Goal: Task Accomplishment & Management: Use online tool/utility

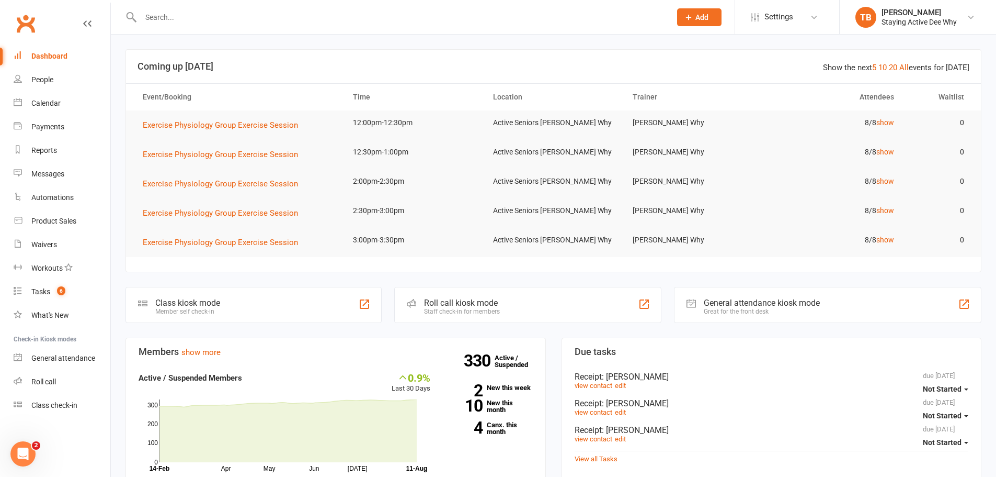
click at [314, 15] on input "text" at bounding box center [401, 17] width 526 height 15
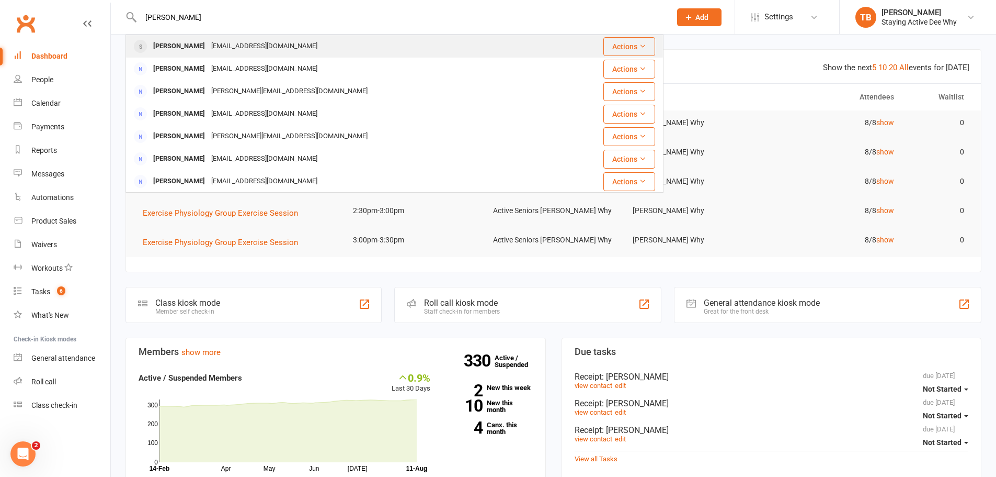
type input "jud fry"
click at [332, 40] on div "Judith Fryer njfryer@bigpond.com" at bounding box center [343, 46] width 432 height 21
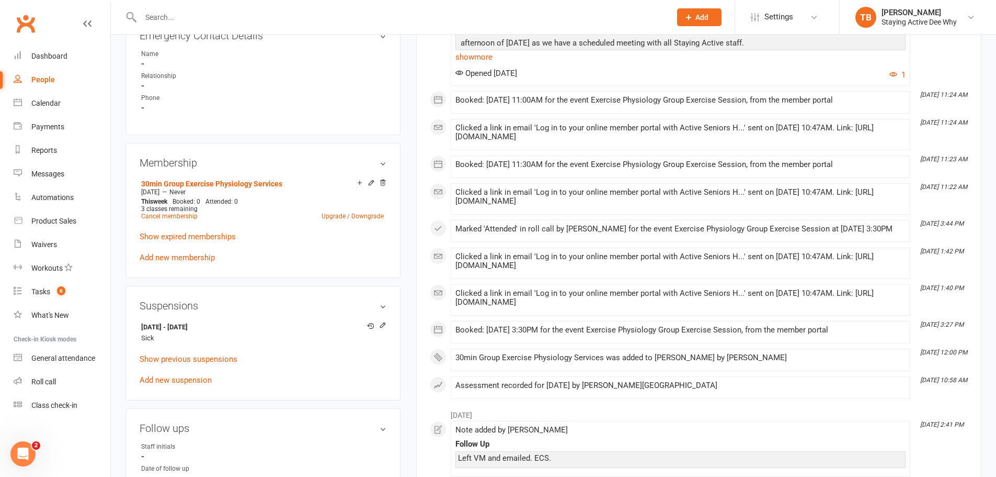
scroll to position [680, 0]
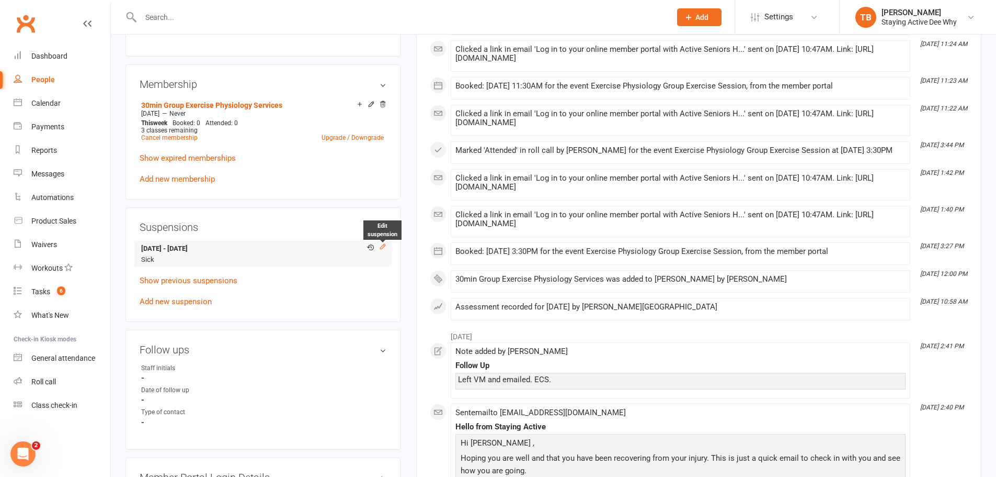
click at [384, 244] on icon at bounding box center [382, 246] width 7 height 7
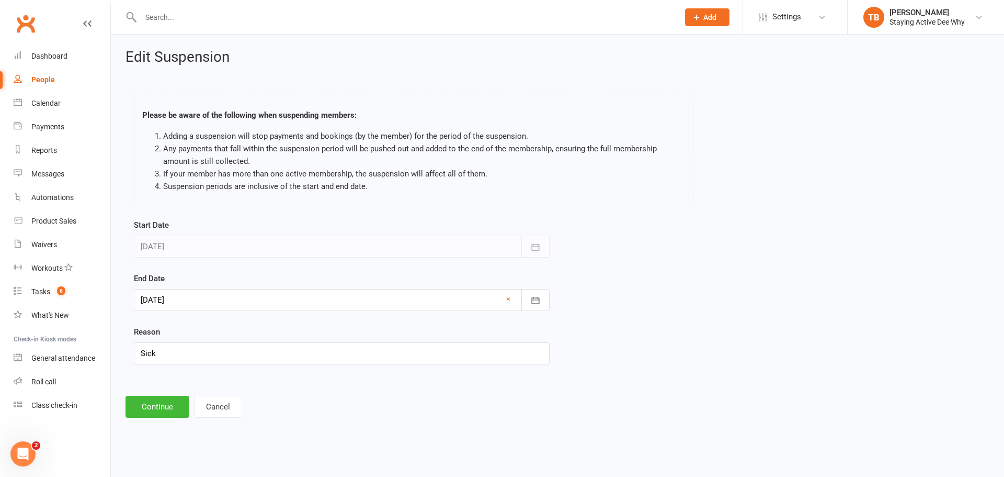
click at [203, 289] on div at bounding box center [342, 300] width 416 height 22
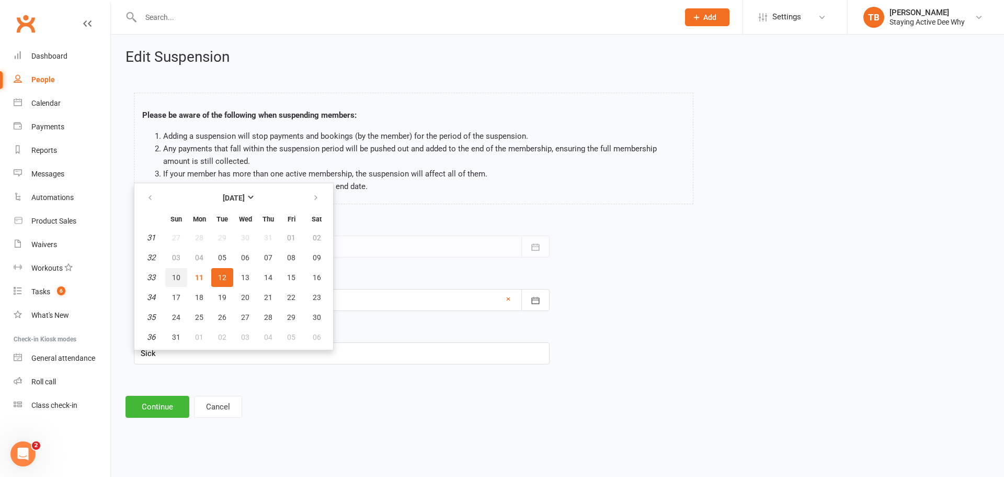
click at [178, 275] on span "10" at bounding box center [176, 277] width 8 height 8
type input "10 Aug 2025"
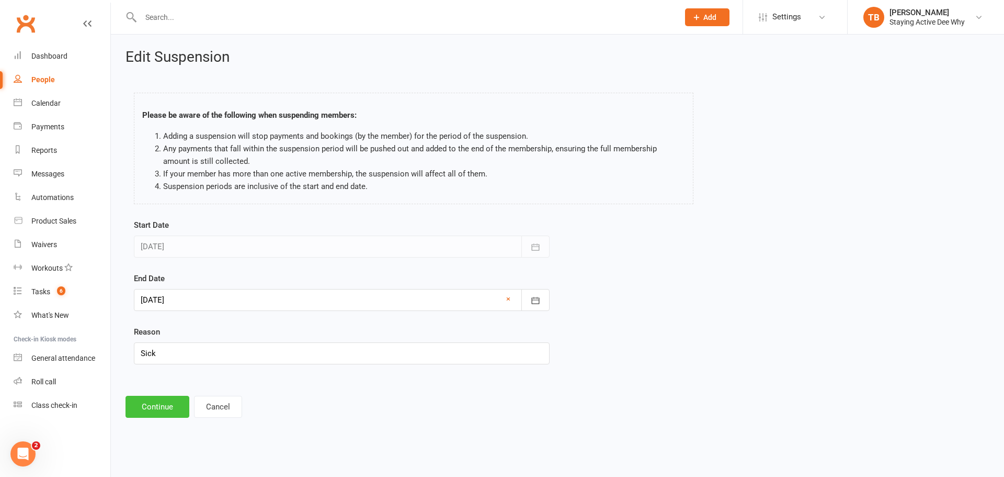
click at [178, 409] on button "Continue" at bounding box center [158, 406] width 64 height 22
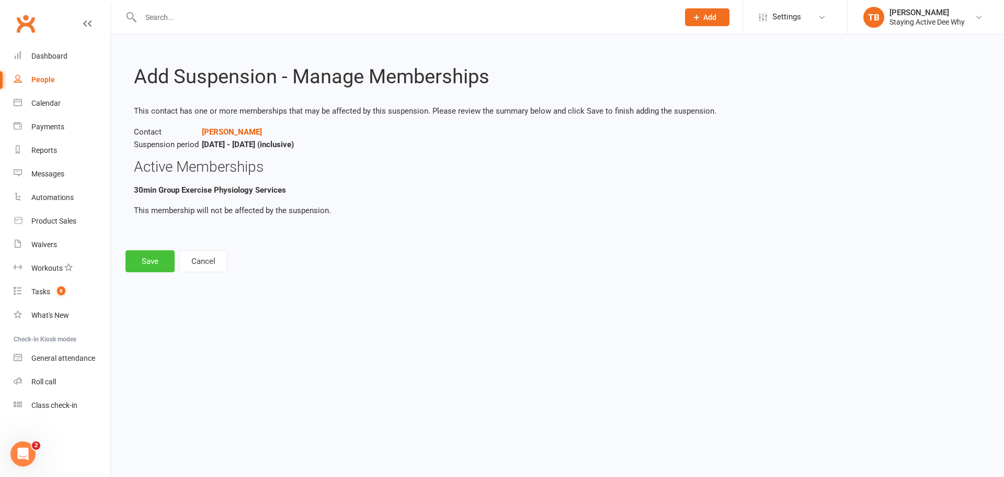
click at [160, 267] on button "Save" at bounding box center [150, 261] width 49 height 22
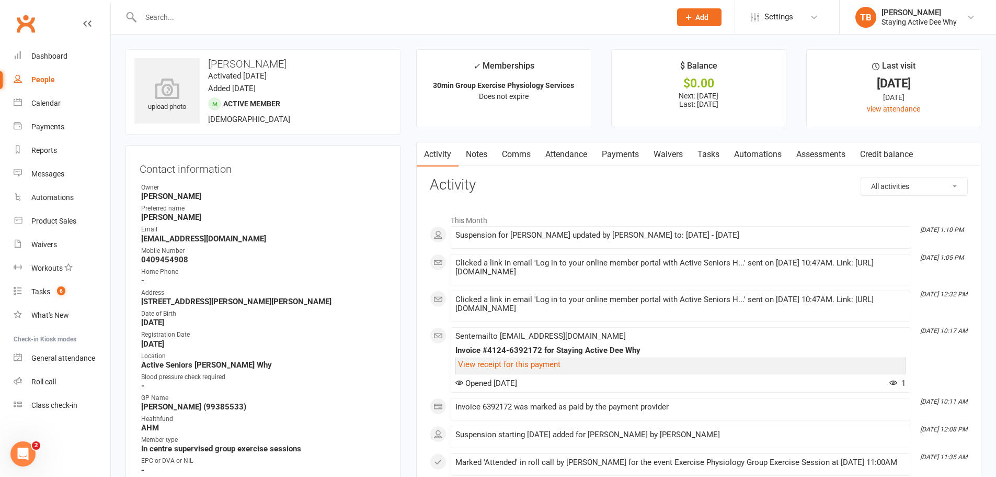
click at [235, 10] on input "text" at bounding box center [401, 17] width 526 height 15
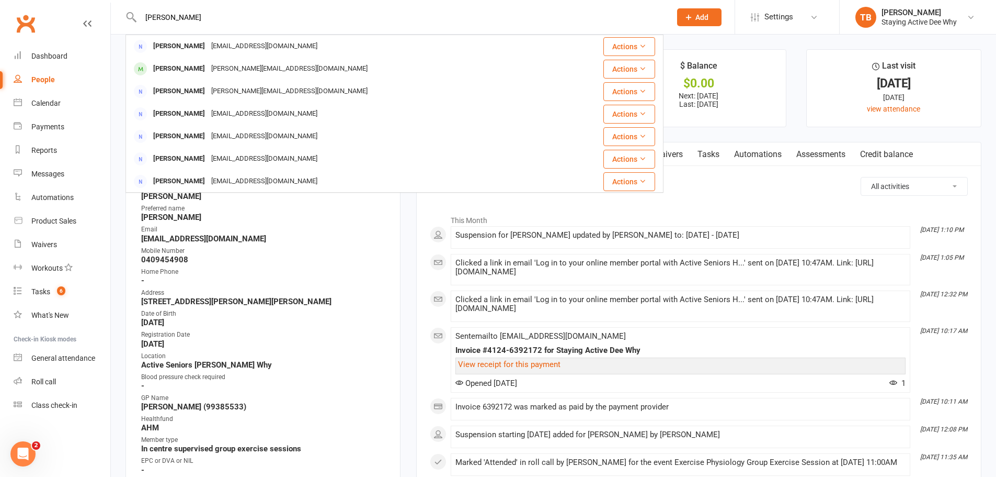
click at [152, 16] on input "john o" at bounding box center [401, 17] width 526 height 15
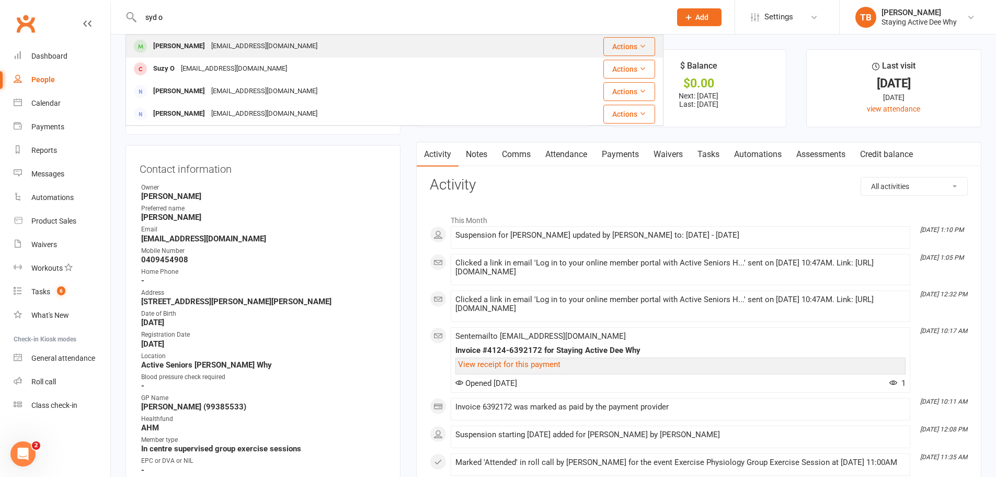
type input "syd o"
click at [170, 47] on div "Sydney O'Brien" at bounding box center [179, 46] width 58 height 15
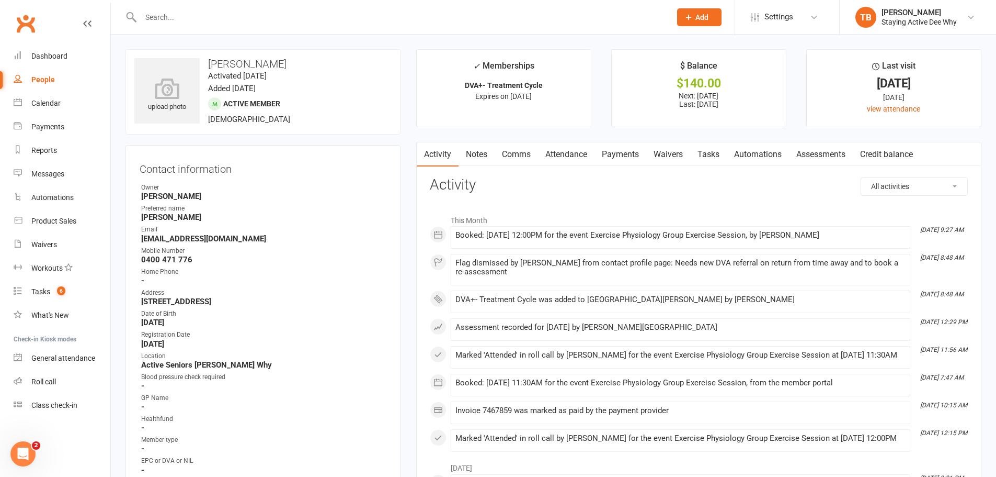
click at [574, 156] on link "Attendance" at bounding box center [566, 154] width 56 height 24
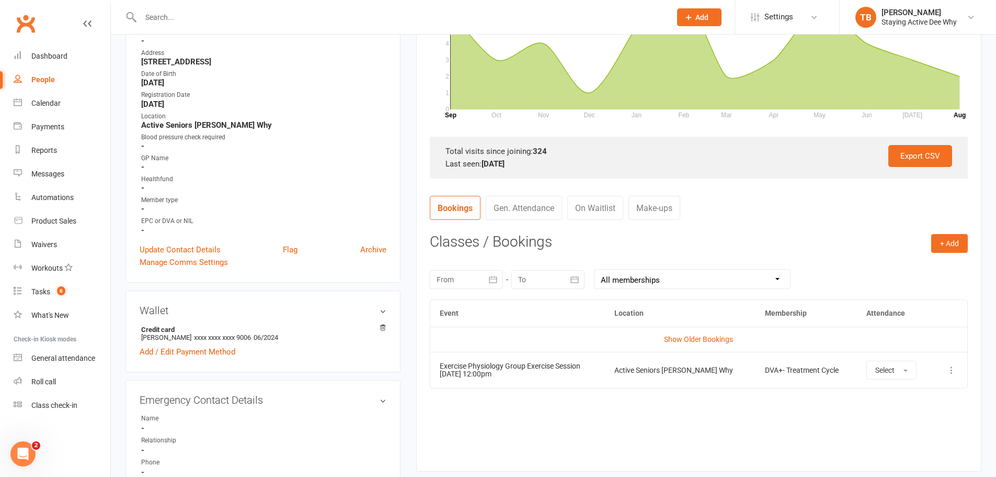
scroll to position [418, 0]
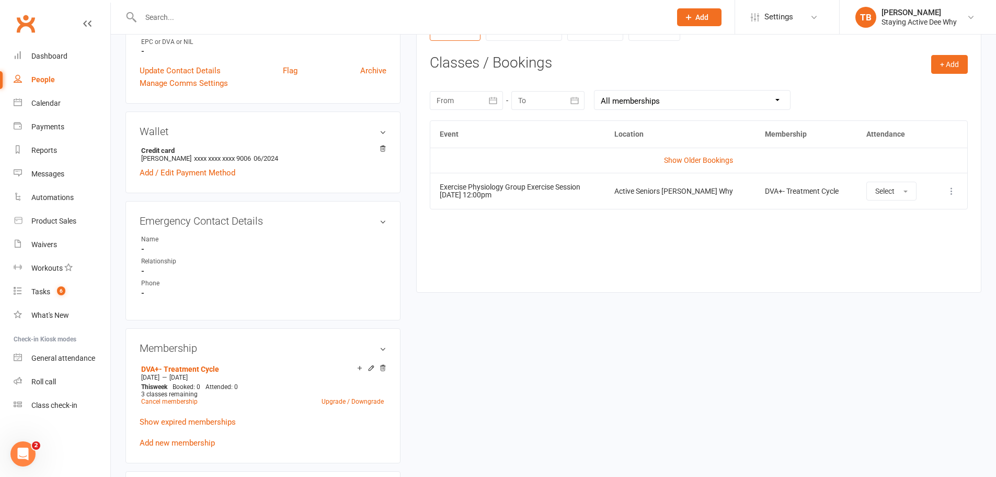
drag, startPoint x: 440, startPoint y: 186, endPoint x: 530, endPoint y: 198, distance: 91.4
click at [530, 198] on td "Exercise Physiology Group Exercise Session 21 Aug 2025 12:00pm" at bounding box center [518, 191] width 175 height 36
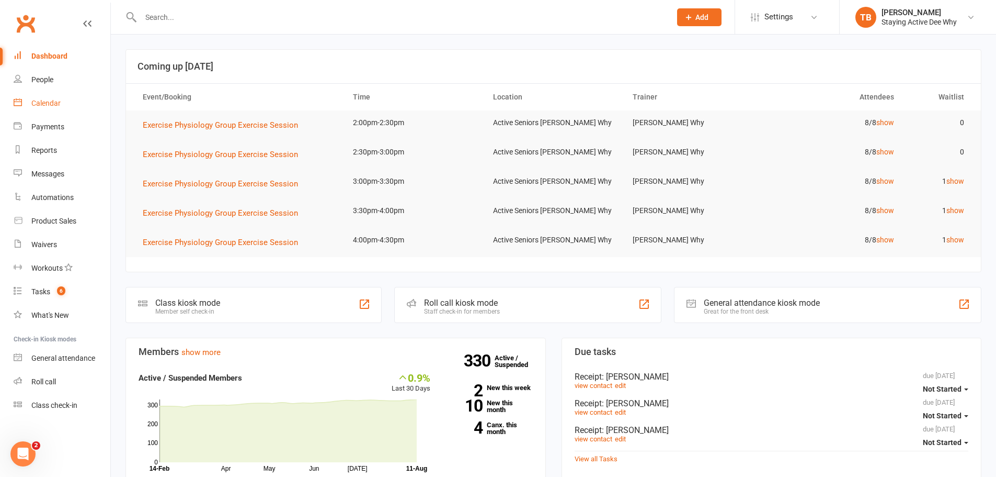
click at [62, 107] on link "Calendar" at bounding box center [62, 104] width 97 height 24
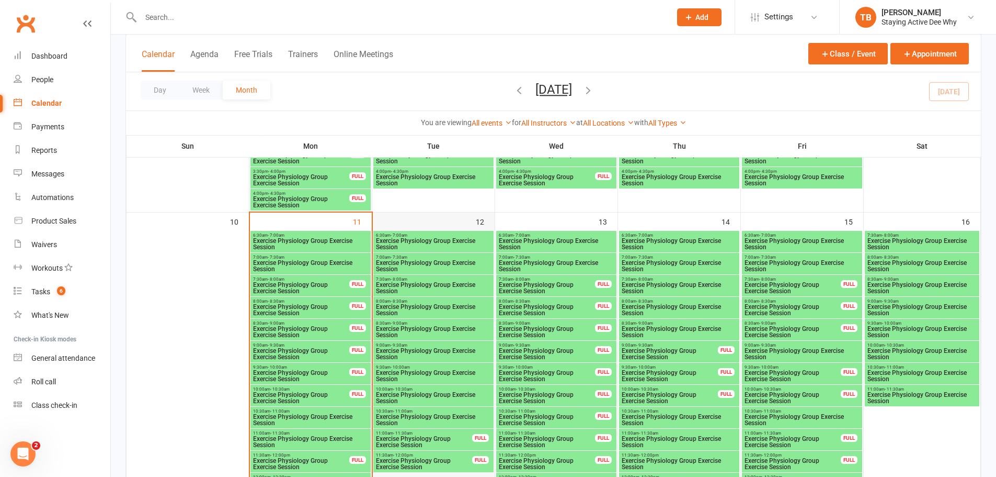
scroll to position [837, 0]
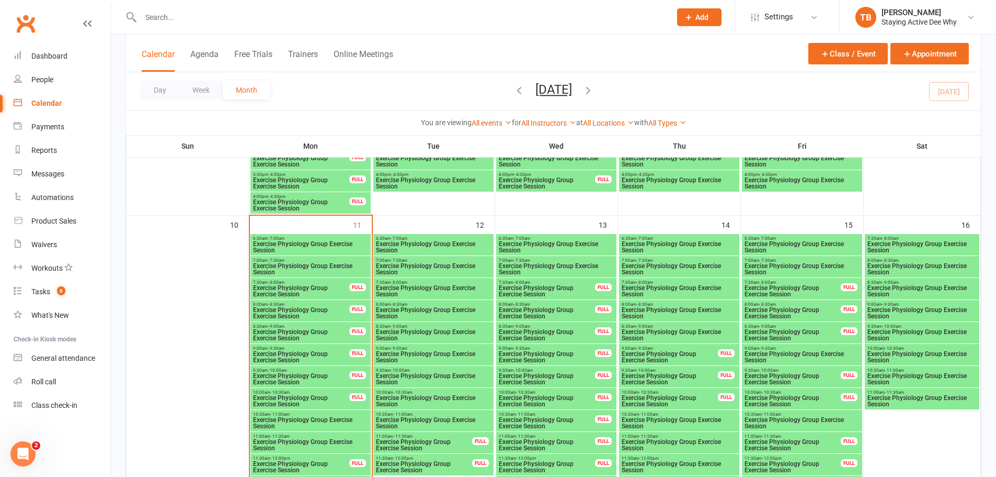
click at [302, 21] on input "text" at bounding box center [401, 17] width 526 height 15
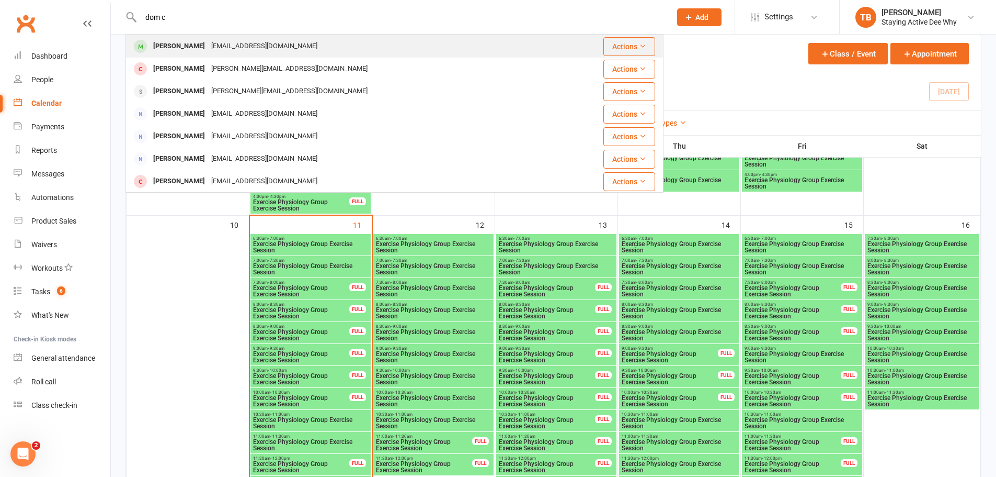
type input "dom c"
click at [175, 46] on div "Dom Cerneaz" at bounding box center [179, 46] width 58 height 15
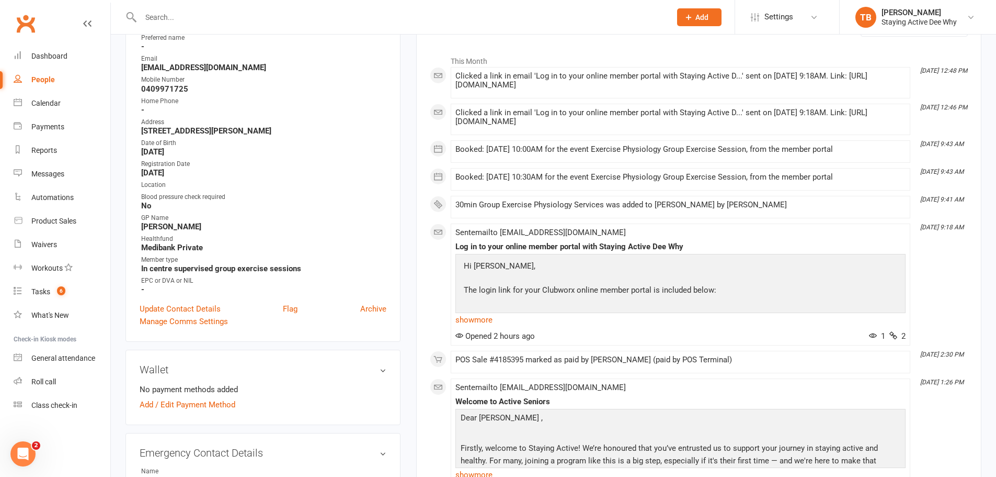
scroll to position [52, 0]
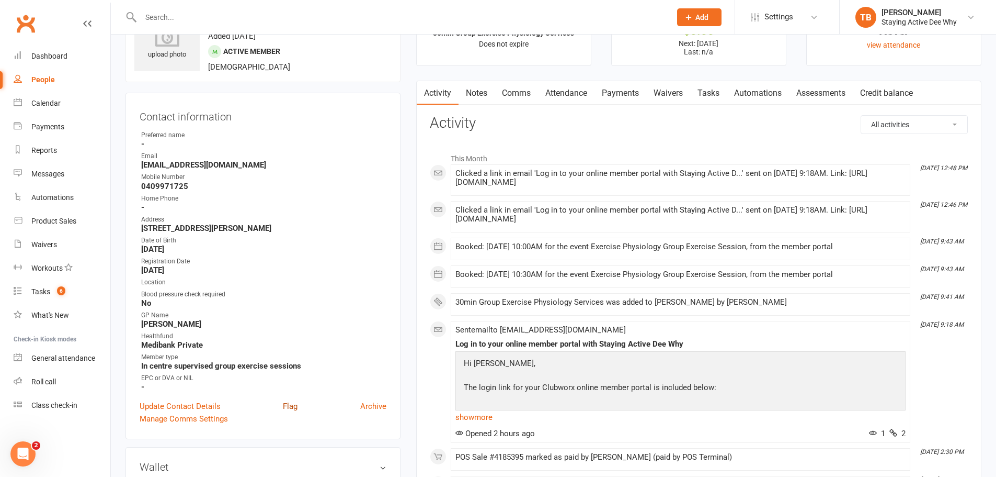
click at [293, 412] on link "Flag" at bounding box center [290, 406] width 15 height 13
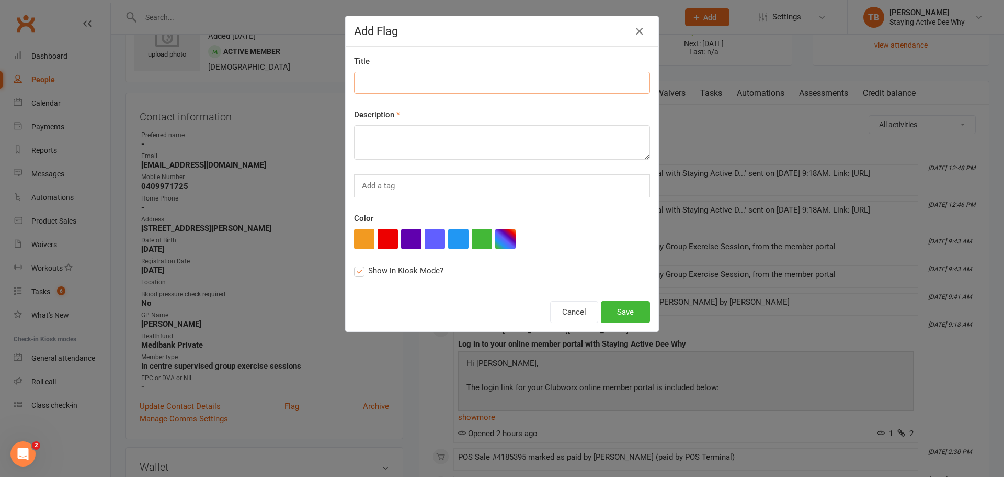
click at [412, 90] on input at bounding box center [502, 83] width 296 height 22
type input "Receipt in holder"
paste textarea "Receipt in holder"
click at [383, 138] on textarea "Receipt in holder" at bounding box center [502, 142] width 296 height 35
type textarea "Receipts in holder"
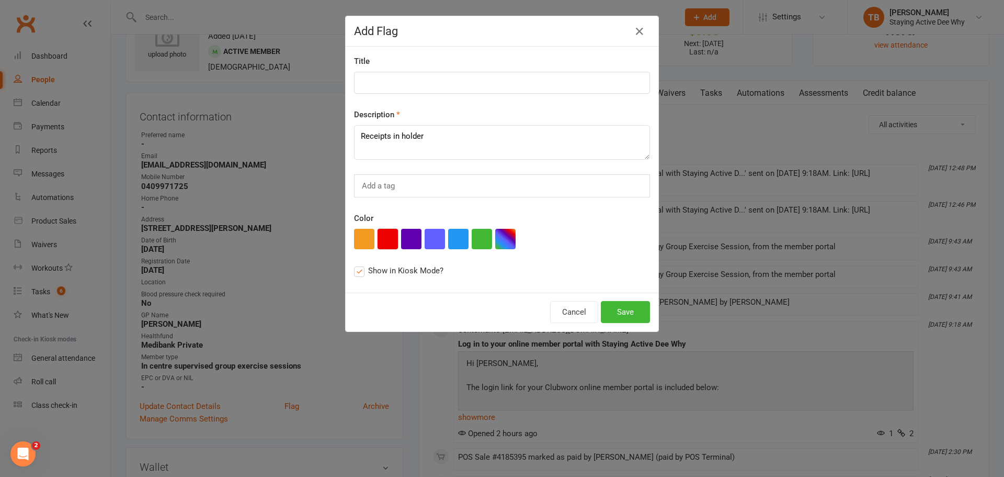
click at [390, 239] on button "button" at bounding box center [388, 239] width 20 height 20
click at [625, 306] on button "Save" at bounding box center [625, 312] width 49 height 22
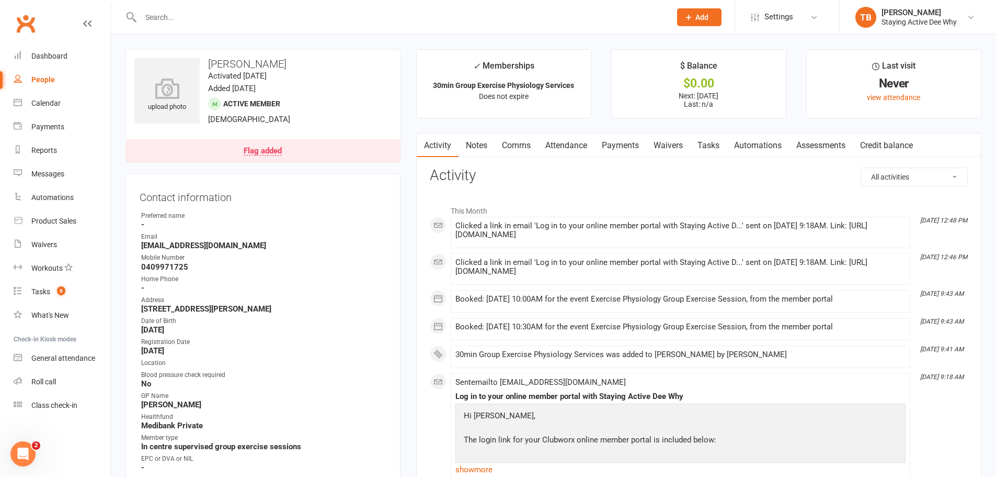
scroll to position [209, 0]
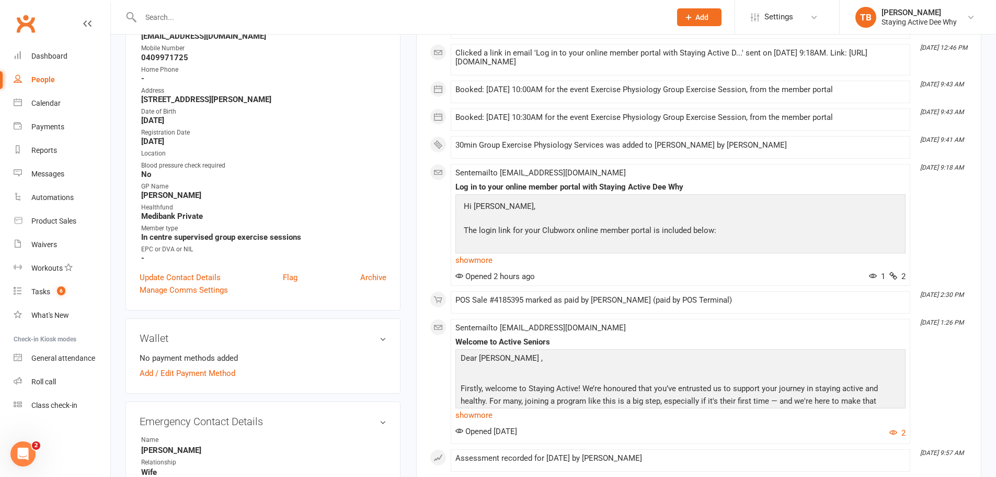
drag, startPoint x: 294, startPoint y: 276, endPoint x: 402, endPoint y: 7, distance: 289.9
click at [296, 274] on link "Flag" at bounding box center [290, 277] width 15 height 13
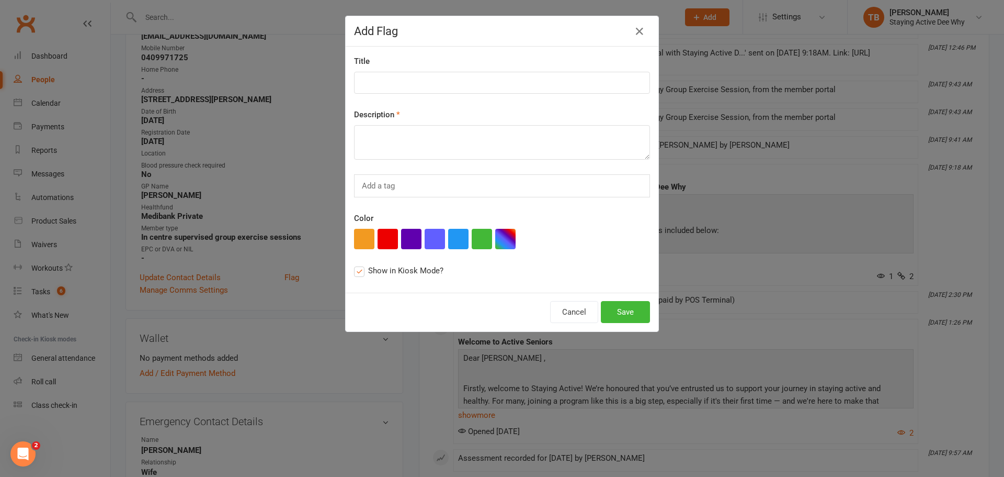
click at [369, 94] on div "Title Description Add a tag Color Show in Kiosk Mode?" at bounding box center [502, 170] width 313 height 246
click at [368, 83] on input at bounding box center [502, 83] width 296 height 22
type input "NEW MEMBER"
paste textarea "HFrEF, PM, LBP, HTN, Chol"
click at [382, 235] on button "button" at bounding box center [388, 239] width 20 height 20
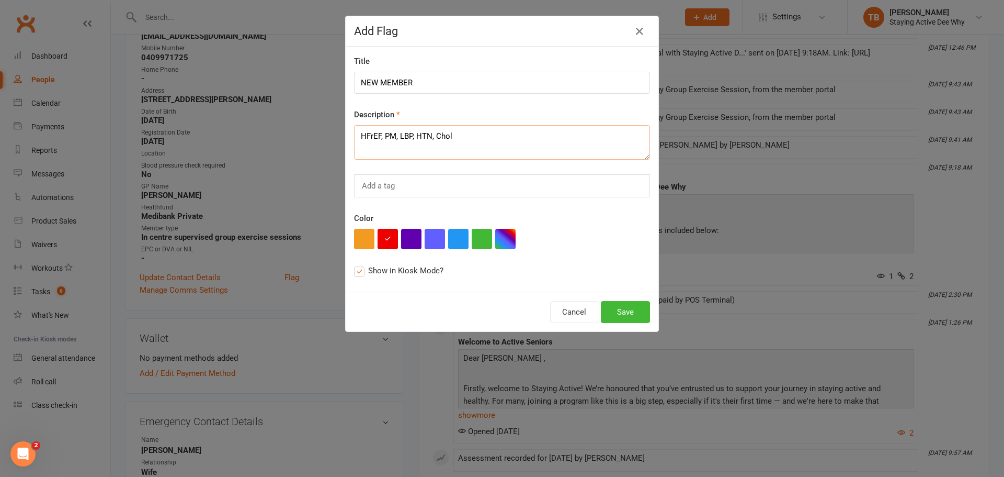
click at [386, 134] on textarea "HFrEF, PM, LBP, HTN, Chol" at bounding box center [502, 142] width 296 height 35
type textarea "HFrEF, Pacemaker, LBP, HTN, Chol"
click at [629, 309] on button "Save" at bounding box center [625, 312] width 49 height 22
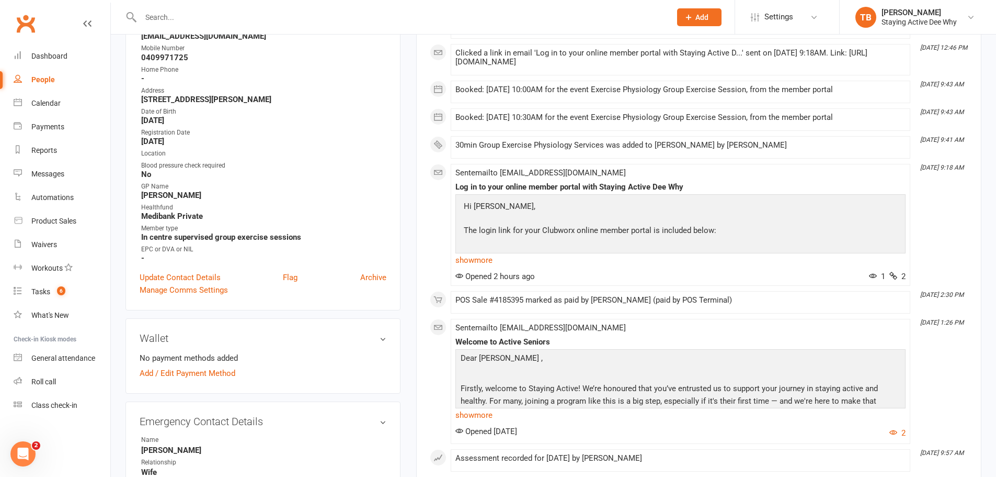
scroll to position [0, 0]
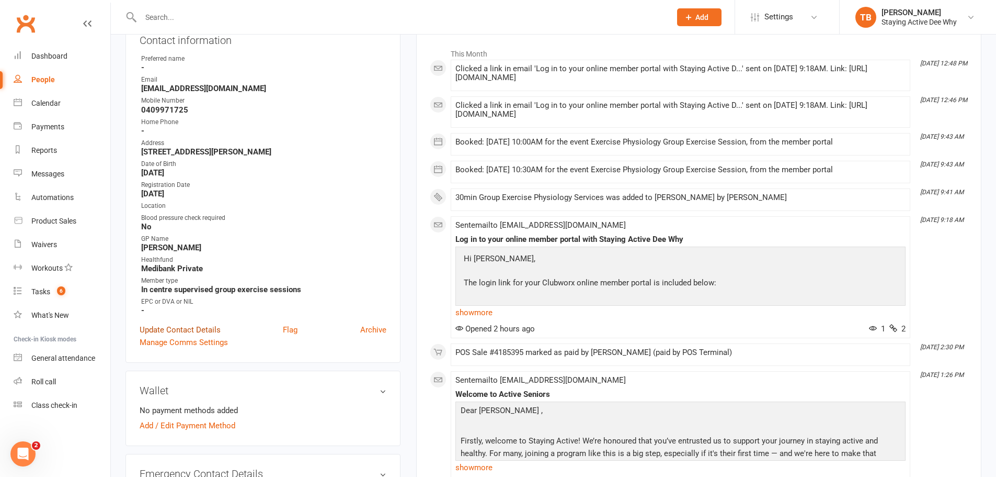
click at [185, 331] on link "Update Contact Details" at bounding box center [180, 329] width 81 height 13
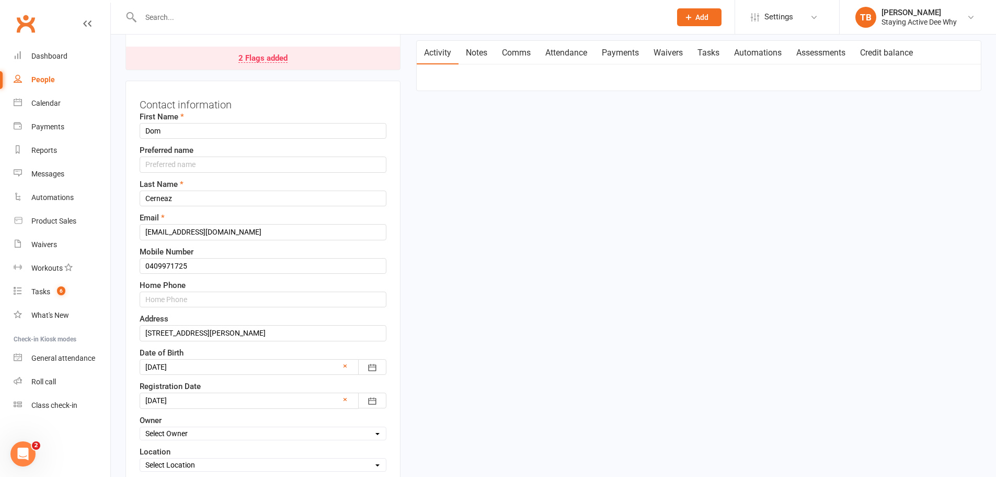
scroll to position [49, 0]
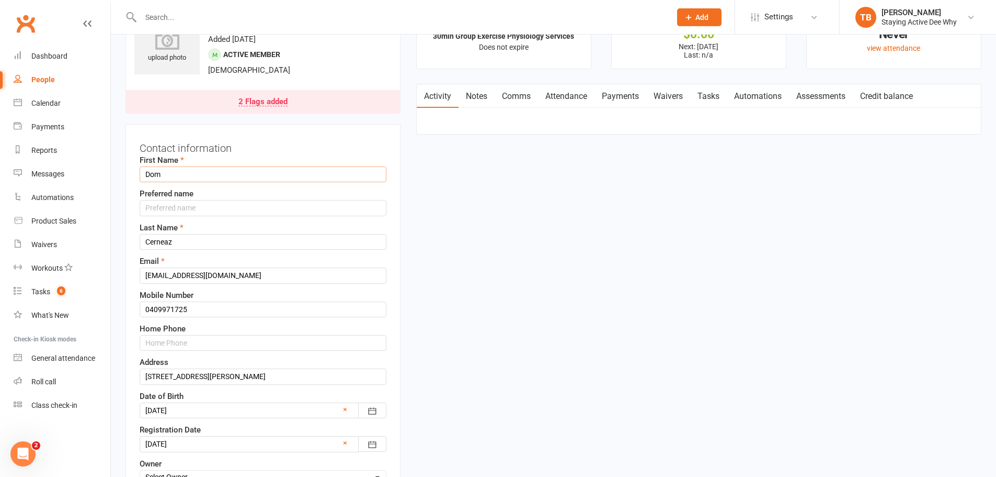
click at [189, 171] on input "Dom" at bounding box center [263, 174] width 247 height 16
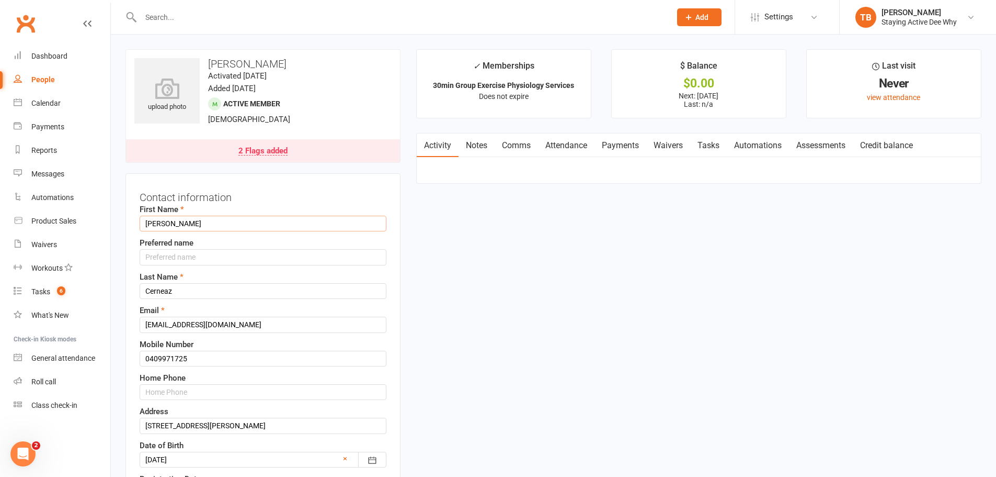
type input "Dominic"
type input "Dom"
click at [199, 223] on input "Dominic" at bounding box center [263, 224] width 247 height 16
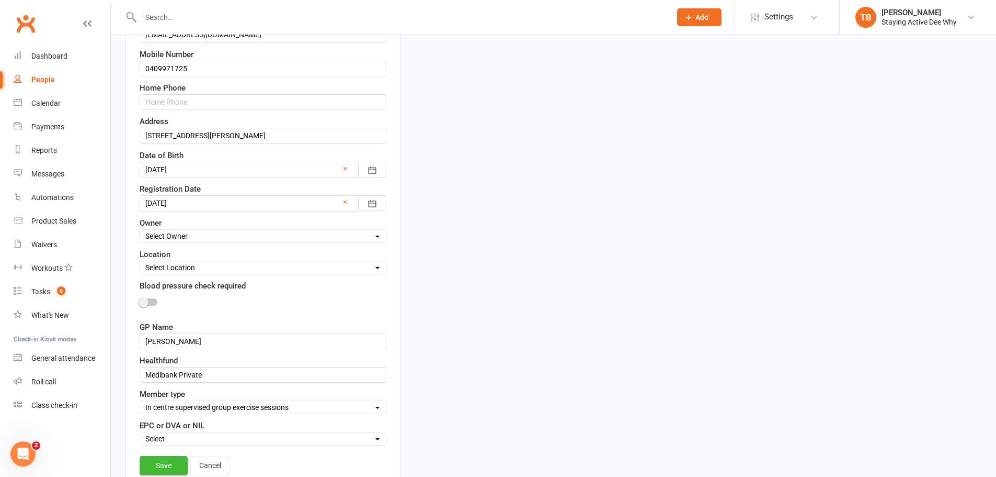
scroll to position [314, 0]
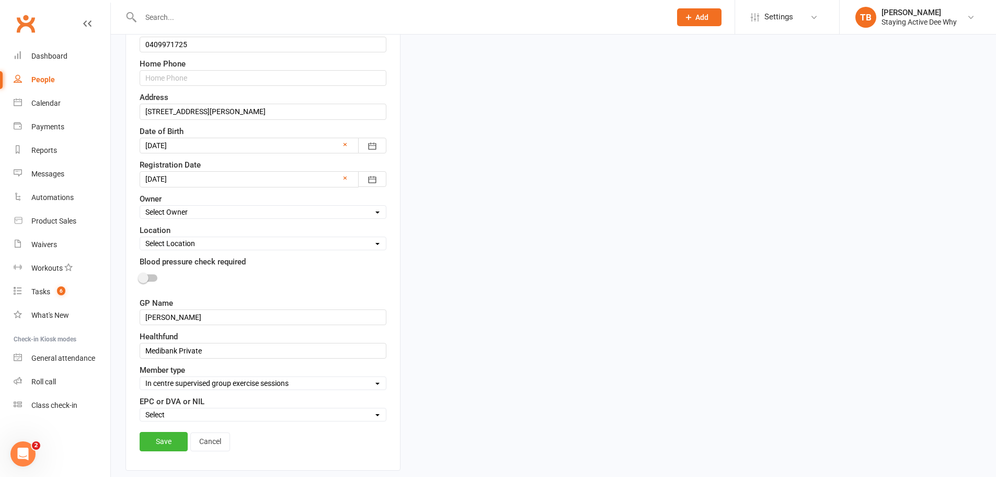
type input "Domenico"
click at [210, 209] on select "Select Owner Dee Why Carla Riccobon Ainsley Bell Sarah Gordon Kay Savage Active…" at bounding box center [263, 212] width 246 height 12
select select "17"
click at [140, 206] on select "Select Owner Dee Why Carla Riccobon Ainsley Bell Sarah Gordon Kay Savage Active…" at bounding box center [263, 212] width 246 height 12
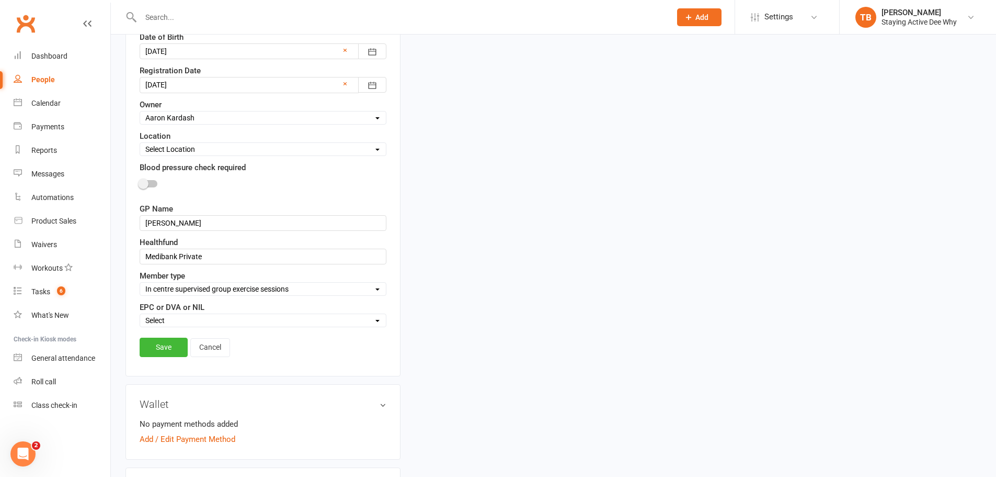
scroll to position [418, 0]
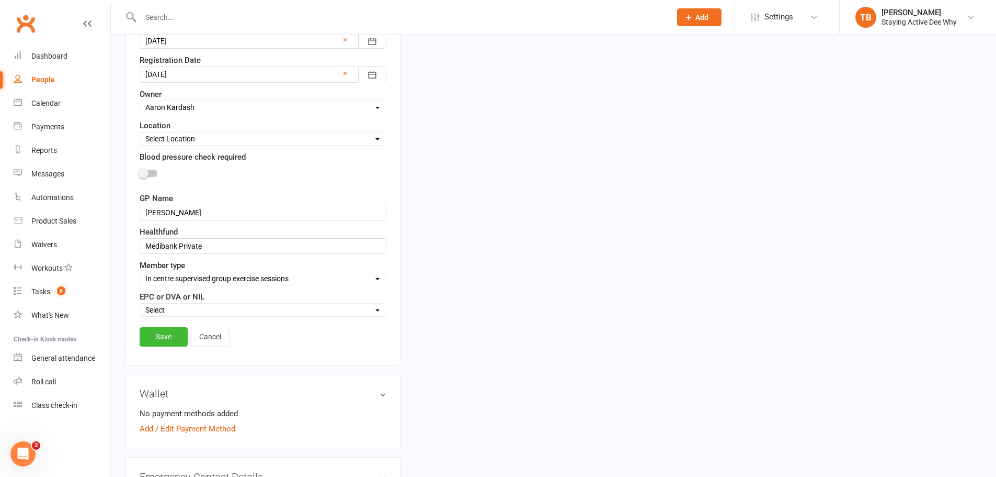
drag, startPoint x: 197, startPoint y: 306, endPoint x: 195, endPoint y: 315, distance: 9.1
click at [197, 306] on select "Select EPC DVA NIL" at bounding box center [263, 310] width 246 height 12
select select "EPC"
click at [140, 305] on select "Select EPC DVA NIL" at bounding box center [263, 310] width 246 height 12
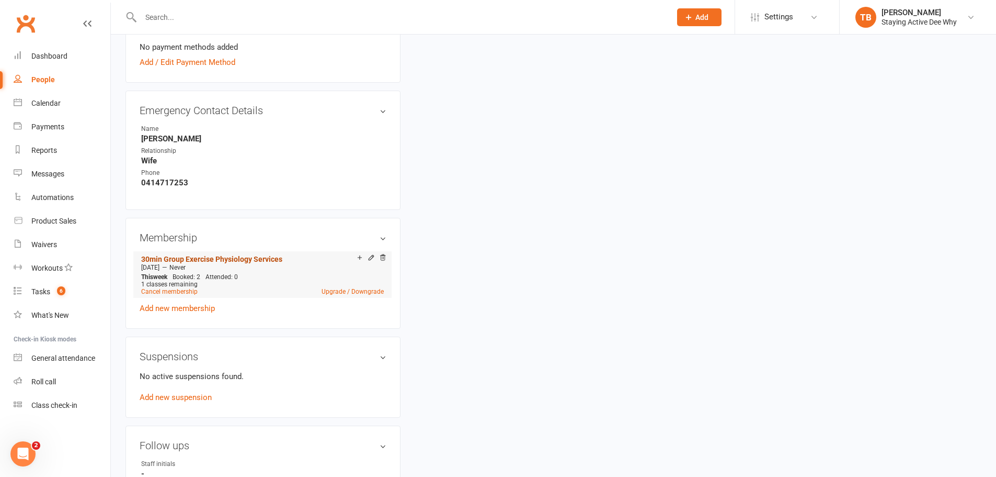
scroll to position [575, 0]
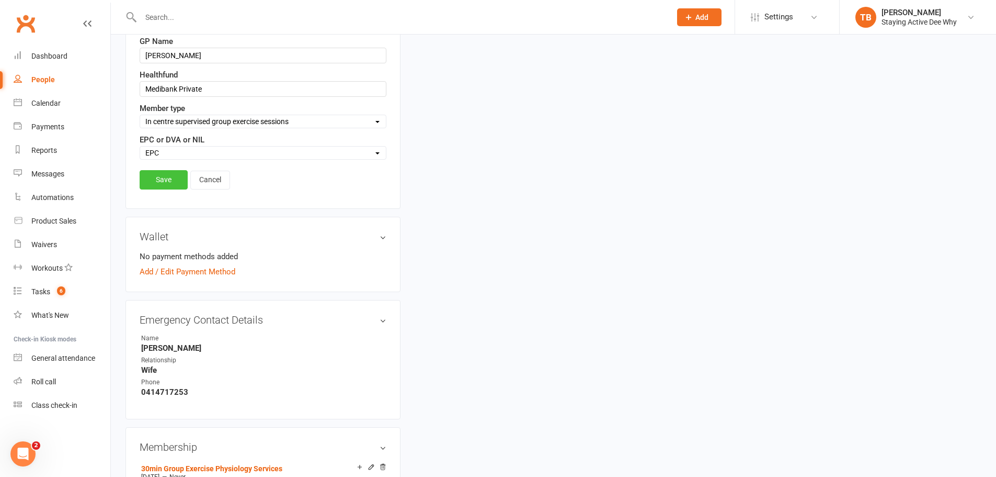
click at [167, 183] on link "Save" at bounding box center [164, 179] width 48 height 19
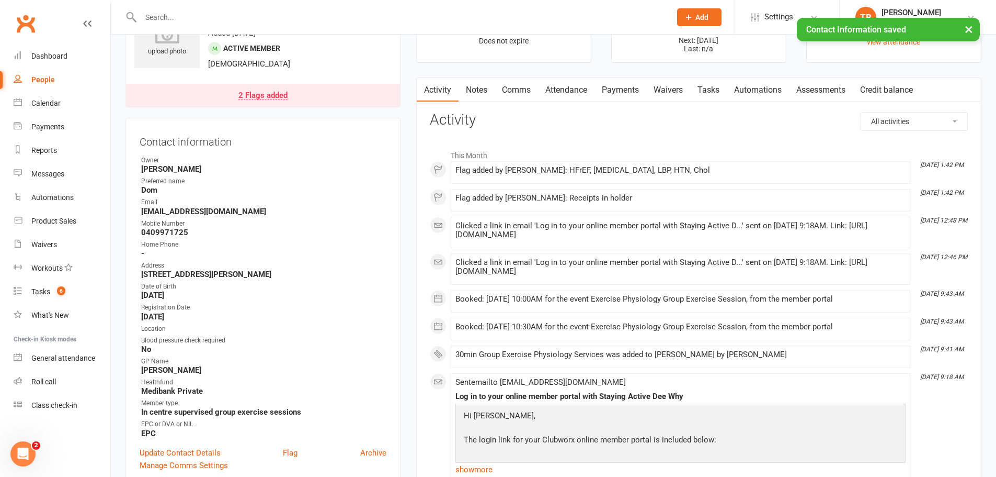
scroll to position [52, 0]
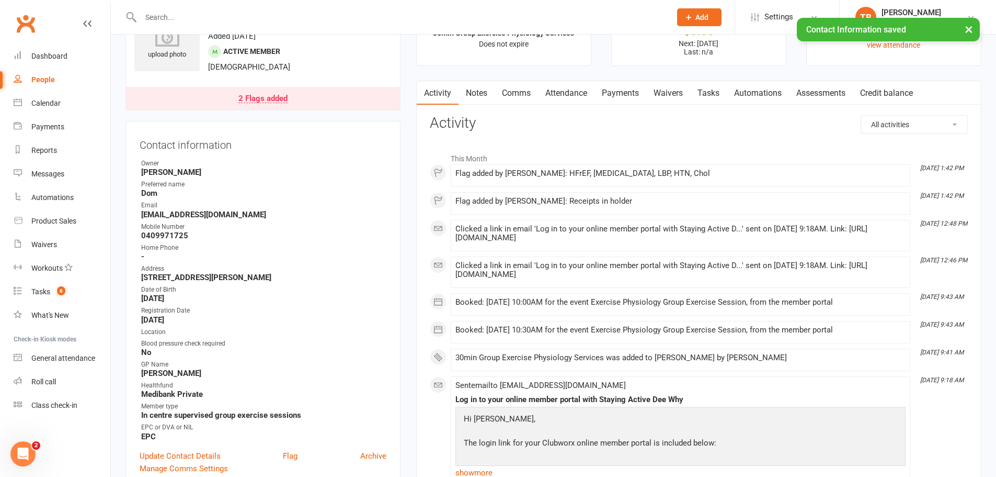
click at [633, 94] on link "Payments" at bounding box center [621, 93] width 52 height 24
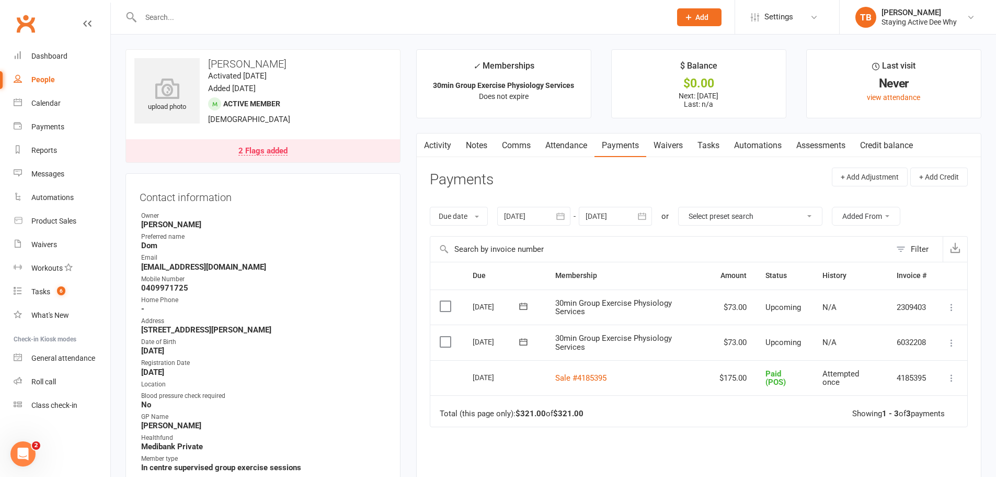
click at [673, 150] on link "Waivers" at bounding box center [669, 145] width 44 height 24
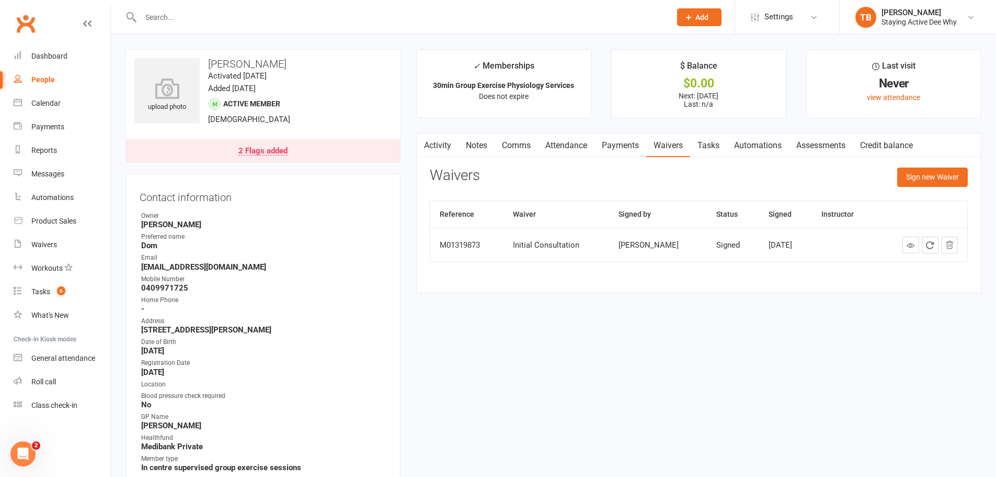
click at [85, 374] on link "Roll call" at bounding box center [62, 382] width 97 height 24
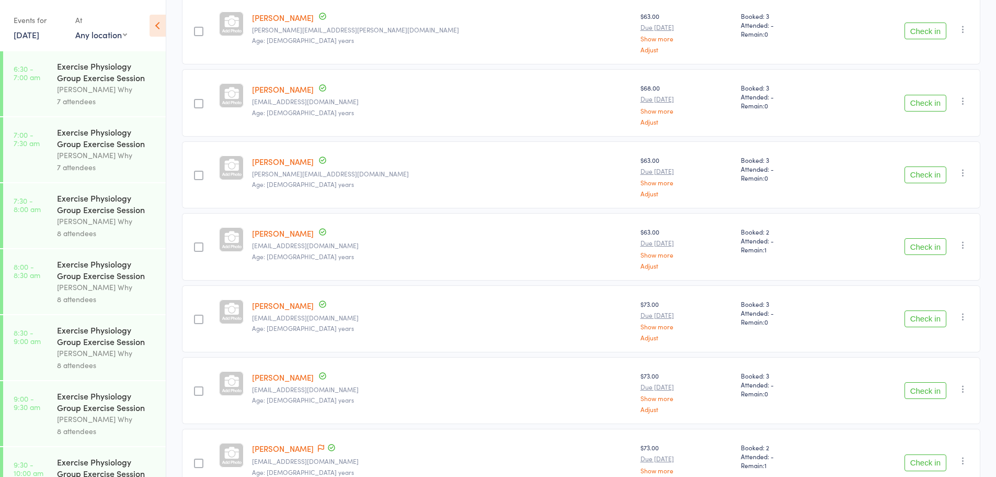
scroll to position [157, 0]
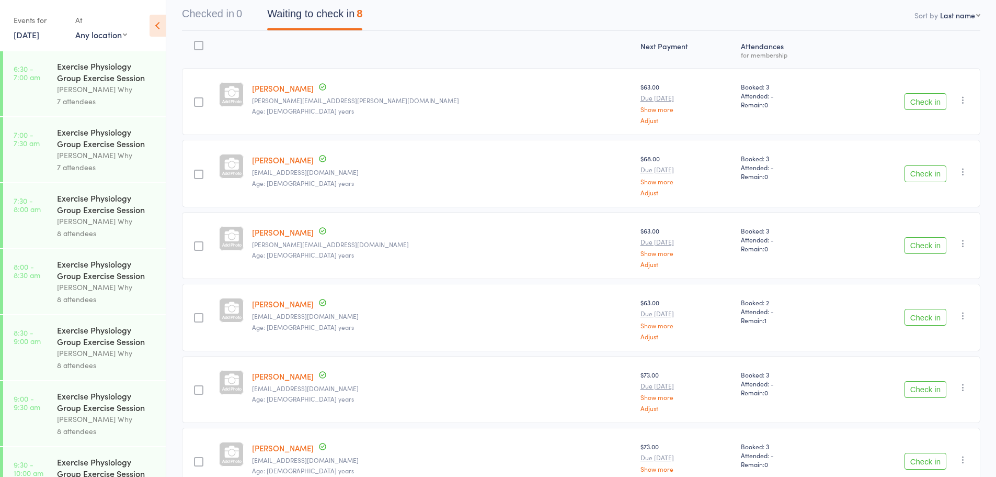
click at [914, 198] on div "Beverley Briggs bev.briggs@outlook.com Age: 76 years $63.00 Due Aug 12 Show mor…" at bounding box center [581, 353] width 799 height 570
click at [918, 244] on button "Check in" at bounding box center [926, 245] width 42 height 17
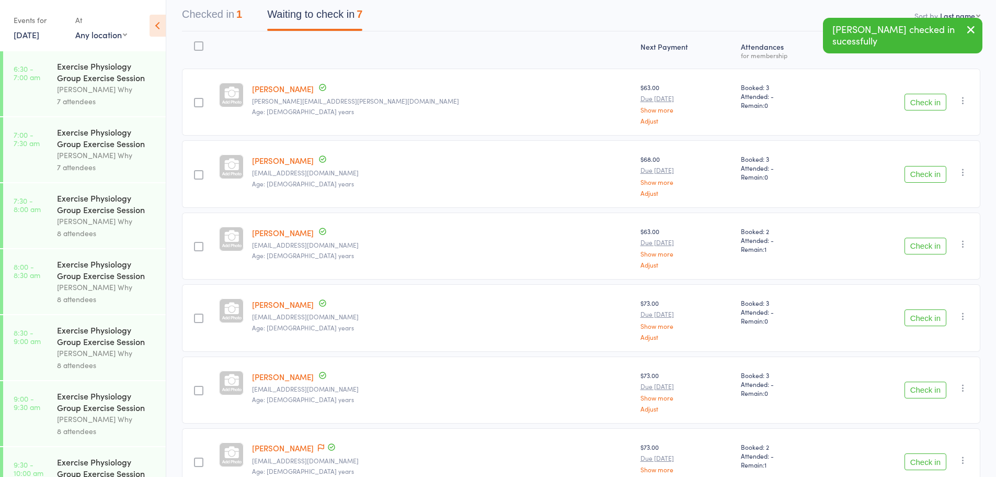
click at [926, 107] on button "Check in" at bounding box center [926, 102] width 42 height 17
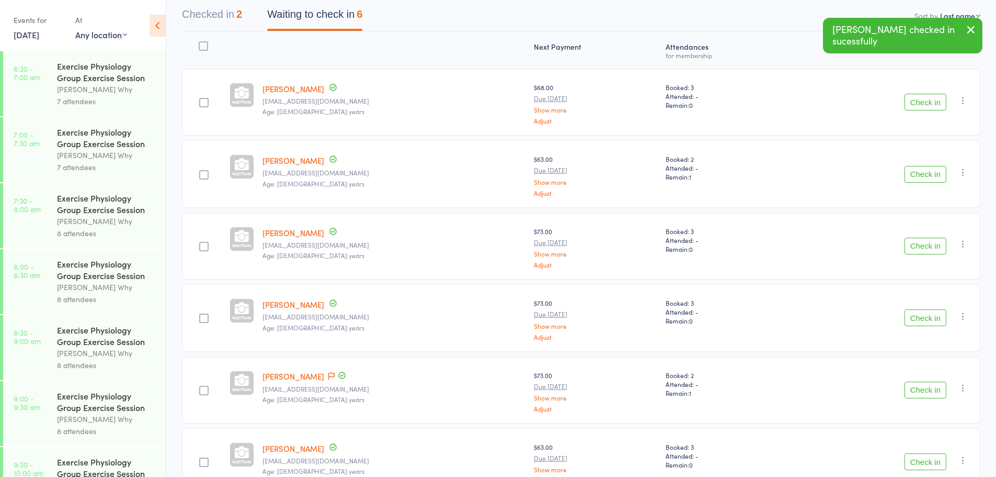
click at [926, 107] on button "Check in" at bounding box center [926, 102] width 42 height 17
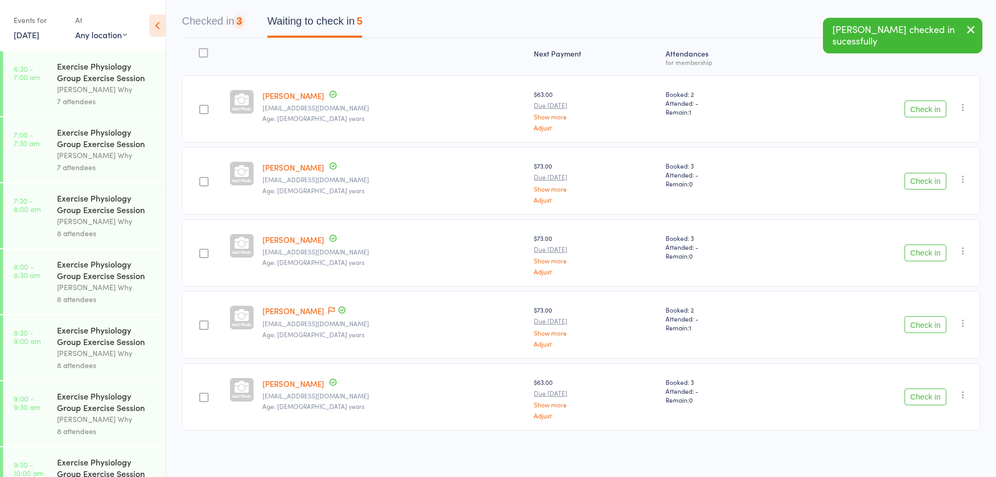
scroll to position [98, 0]
click at [926, 107] on button "Check in" at bounding box center [926, 108] width 42 height 17
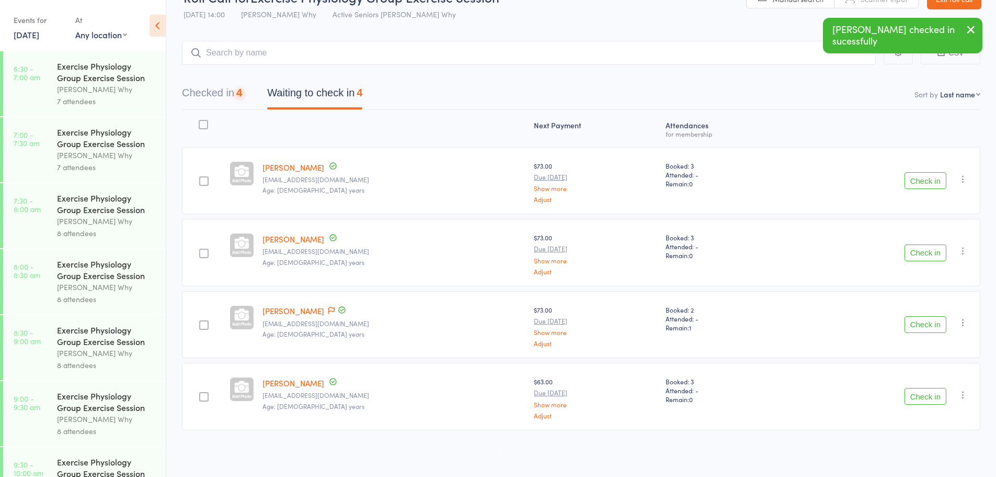
scroll to position [26, 0]
click at [928, 404] on button "Check in" at bounding box center [926, 396] width 42 height 17
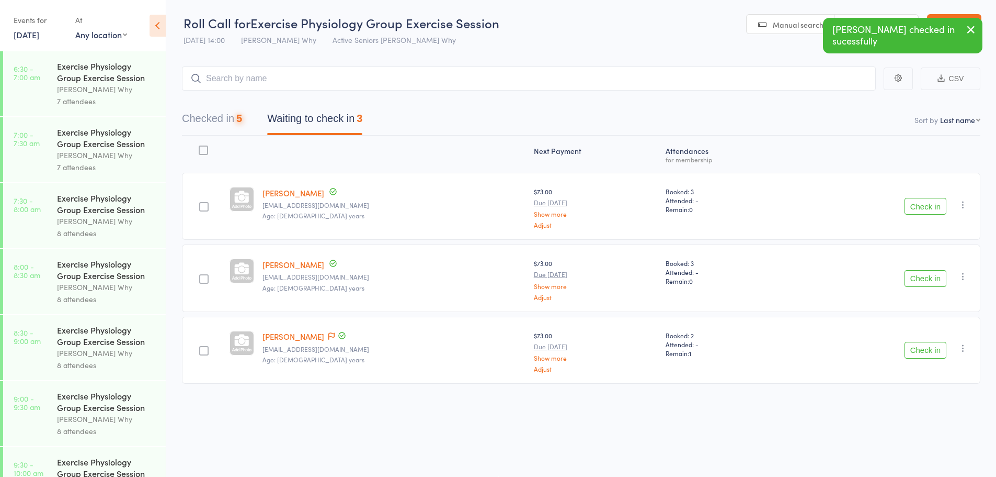
scroll to position [1, 0]
click at [928, 348] on button "Check in" at bounding box center [926, 350] width 42 height 17
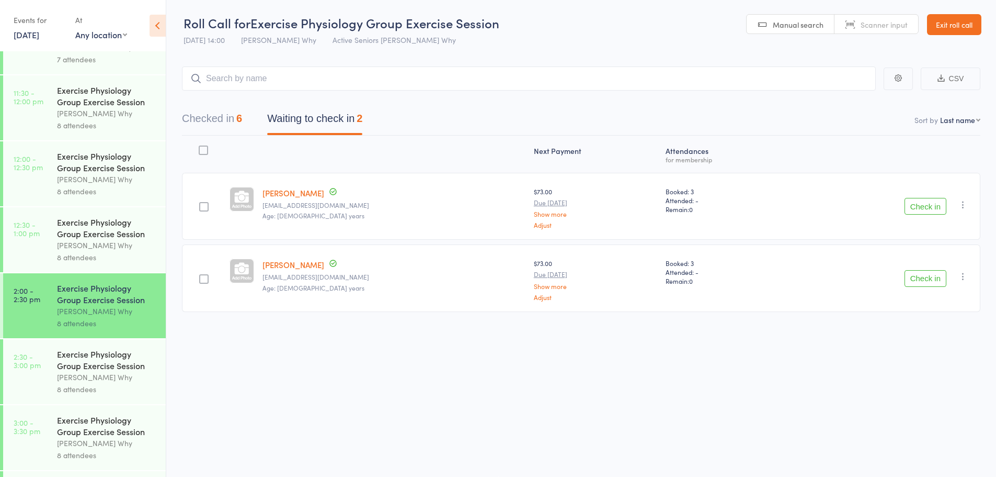
scroll to position [761, 0]
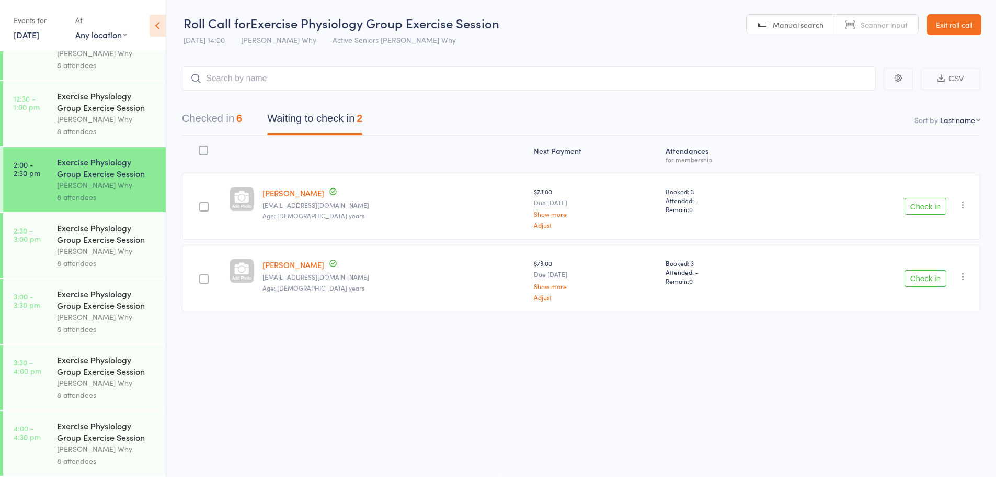
click at [51, 242] on link "2:30 - 3:00 pm Exercise Physiology Group Exercise Session Dee Why 8 attendees" at bounding box center [84, 245] width 163 height 65
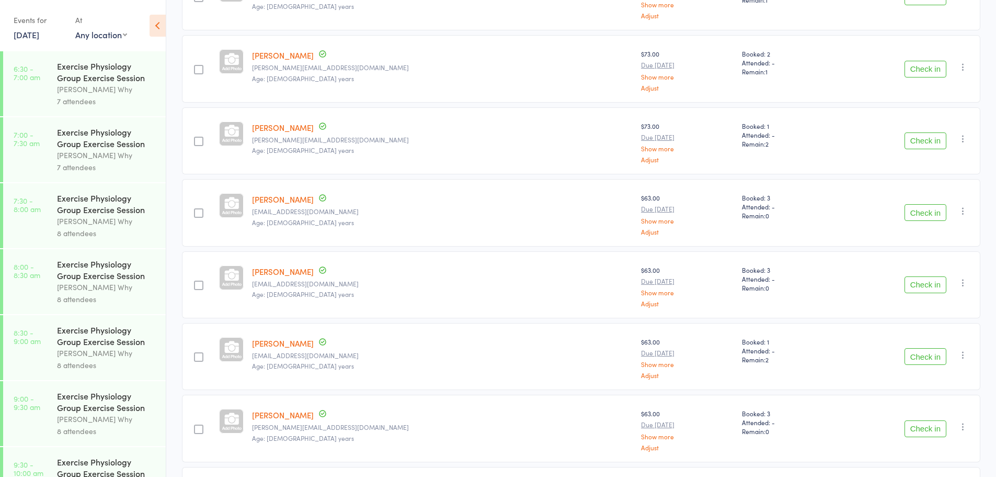
scroll to position [305, 0]
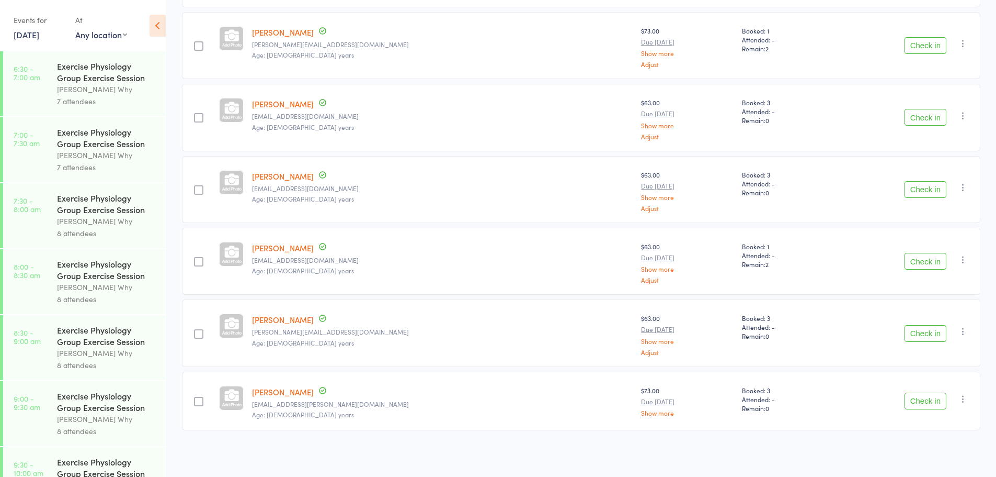
click at [967, 399] on icon "button" at bounding box center [963, 398] width 10 height 10
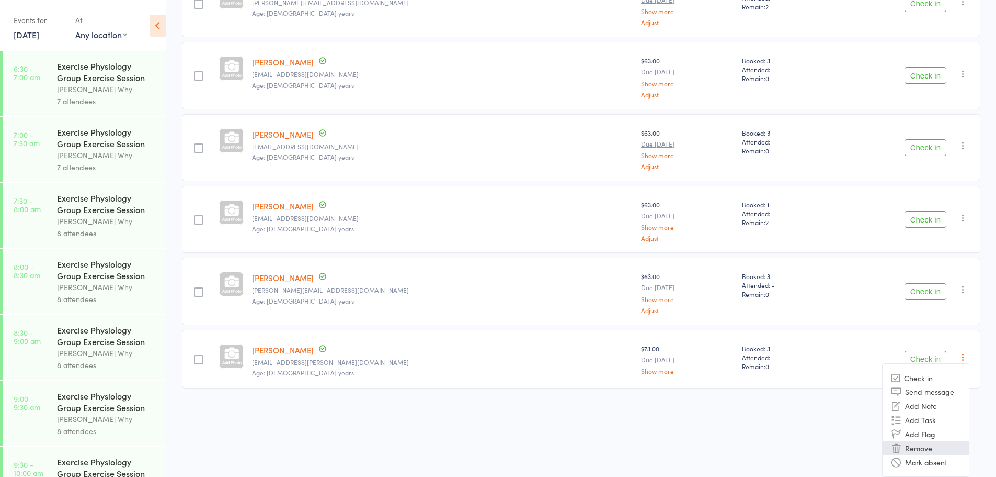
click at [916, 453] on li "Remove" at bounding box center [926, 447] width 86 height 14
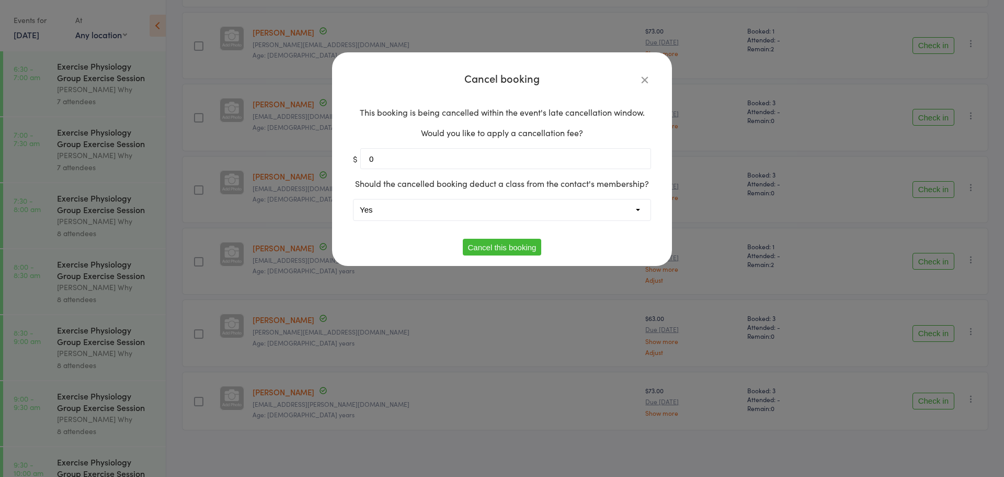
drag, startPoint x: 405, startPoint y: 213, endPoint x: 404, endPoint y: 219, distance: 5.3
click at [405, 213] on select "Yes No" at bounding box center [502, 209] width 297 height 21
select select "1"
click at [354, 199] on select "Yes No" at bounding box center [502, 209] width 297 height 21
click at [512, 247] on button "Cancel this booking" at bounding box center [502, 247] width 79 height 17
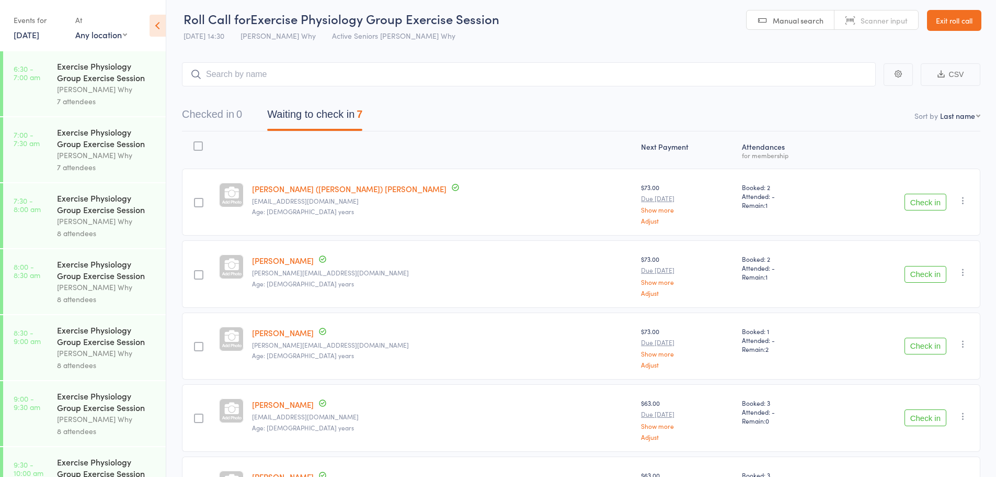
scroll to position [0, 0]
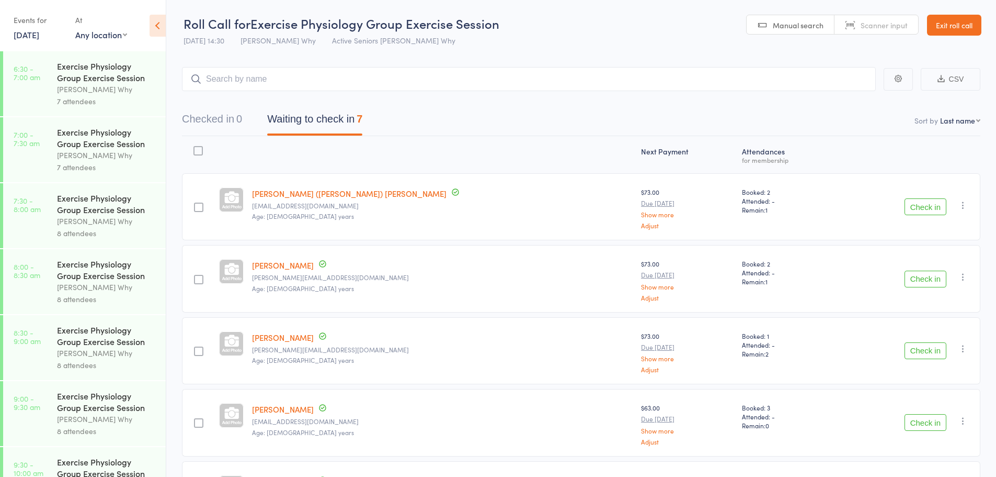
click at [29, 37] on link "11 Aug, 2025" at bounding box center [27, 35] width 26 height 12
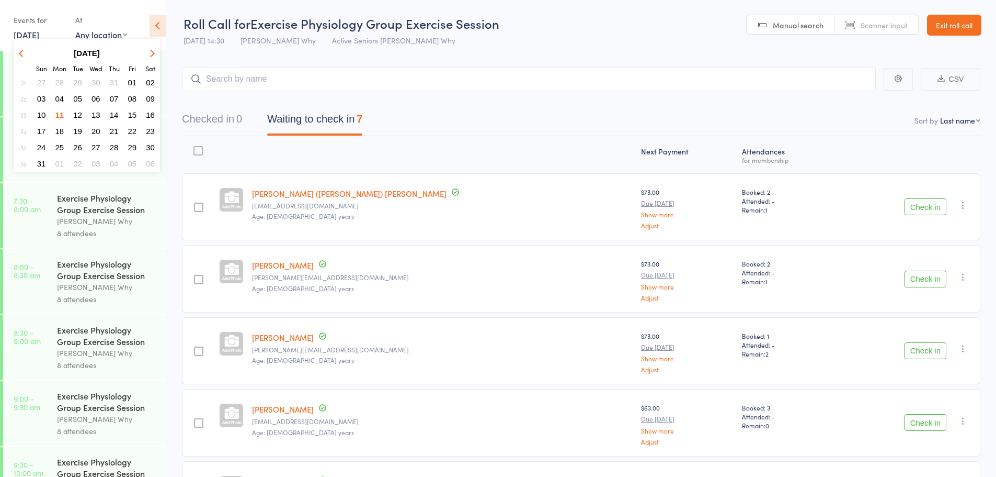
click at [96, 117] on span "13" at bounding box center [96, 114] width 9 height 9
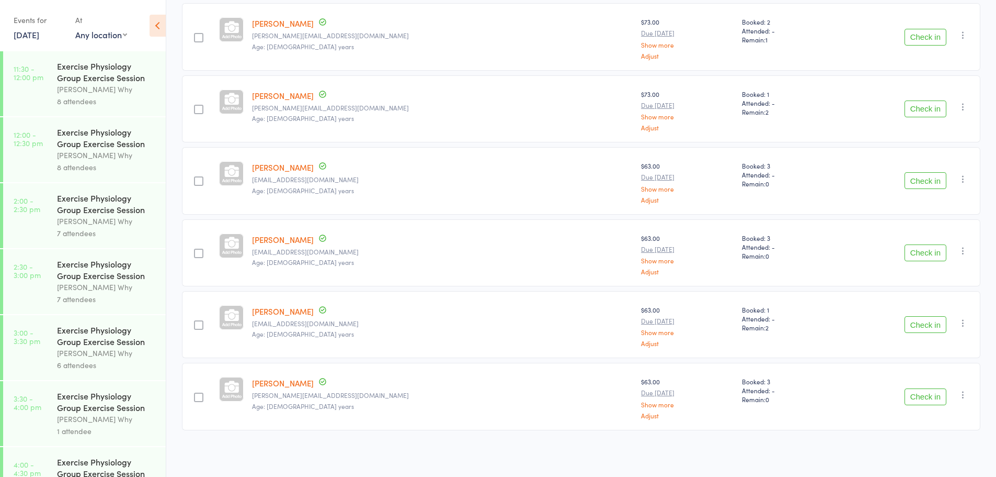
scroll to position [695, 0]
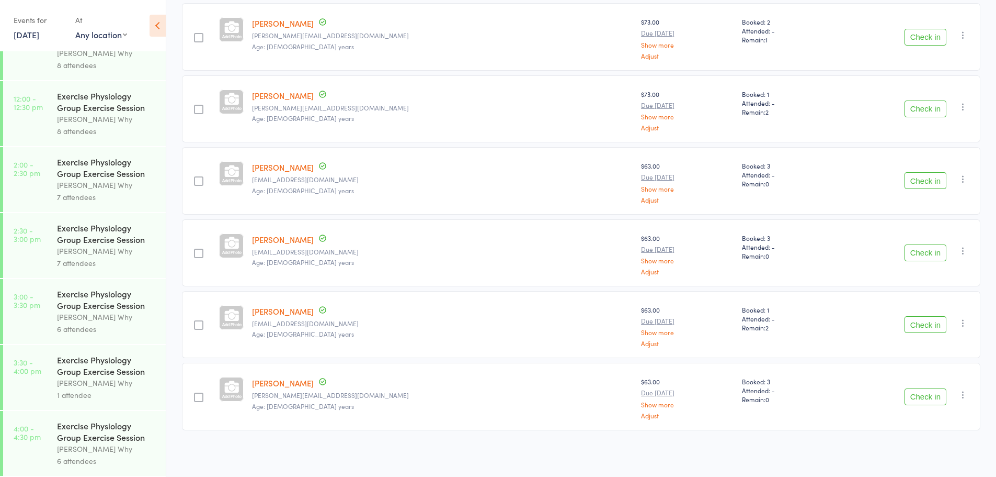
click at [39, 30] on link "13 Aug, 2025" at bounding box center [27, 35] width 26 height 12
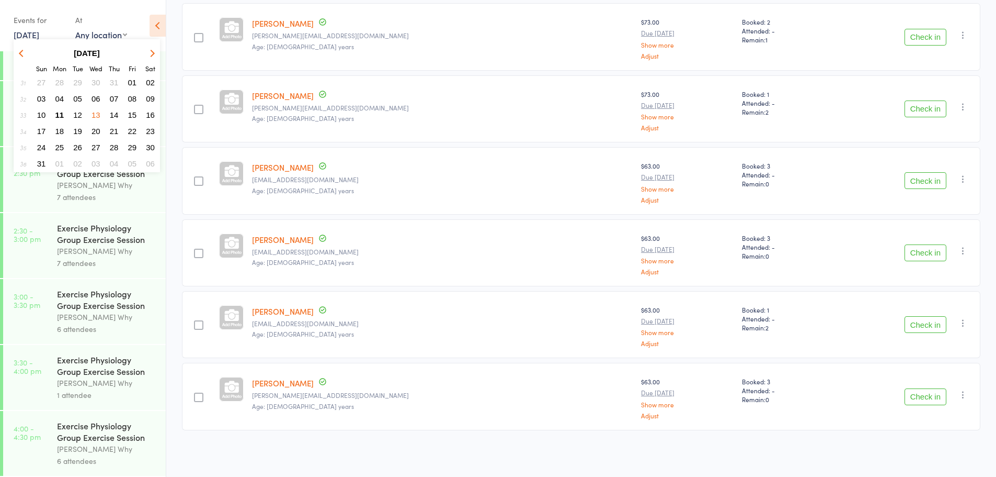
click at [148, 117] on span "16" at bounding box center [150, 114] width 9 height 9
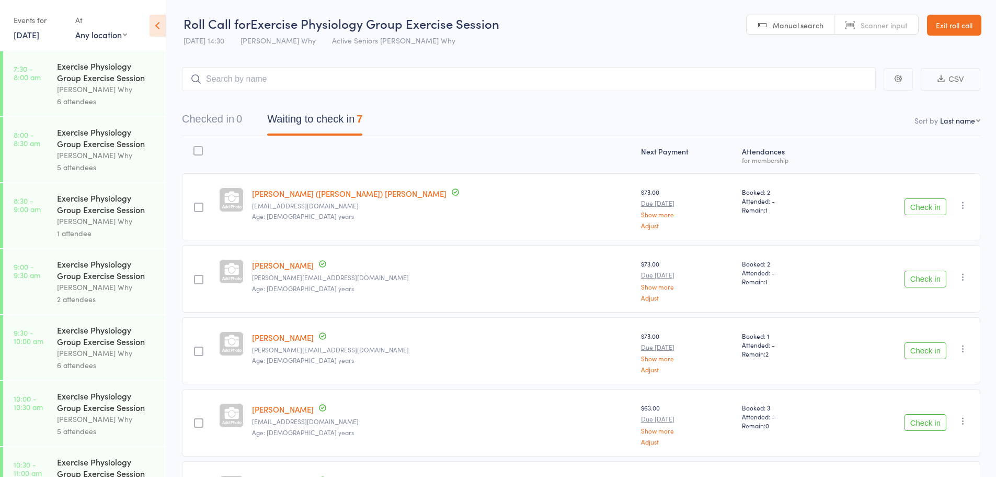
scroll to position [102, 0]
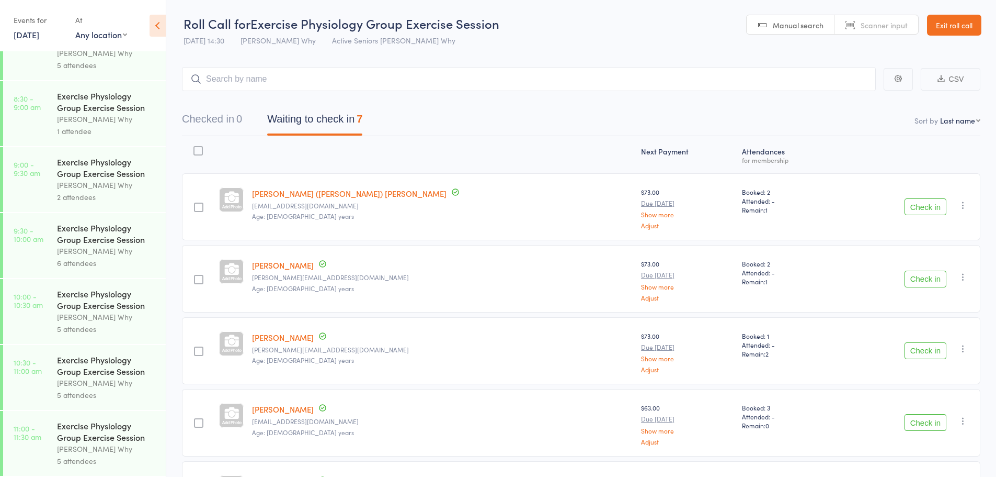
click at [33, 315] on link "10:00 - 10:30 am Exercise Physiology Group Exercise Session Dee Why 5 attendees" at bounding box center [84, 311] width 163 height 65
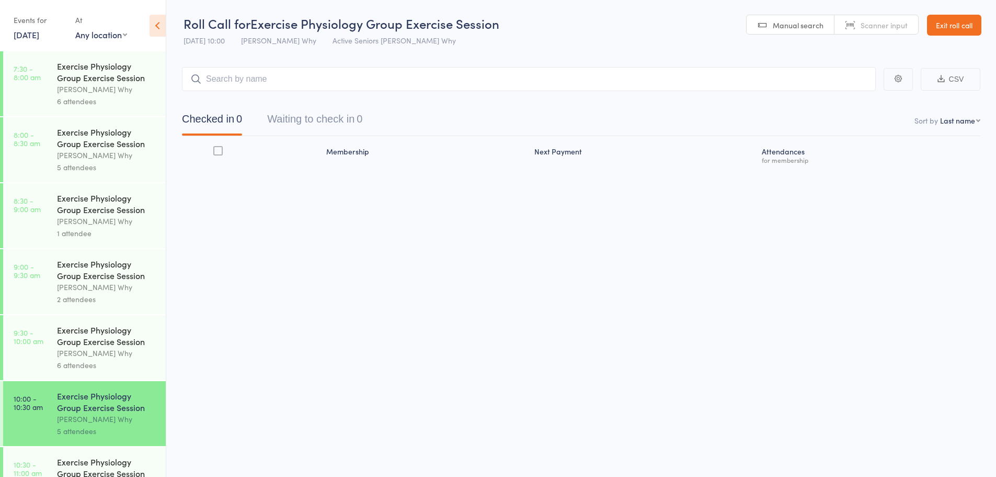
click at [270, 87] on input "search" at bounding box center [529, 79] width 694 height 24
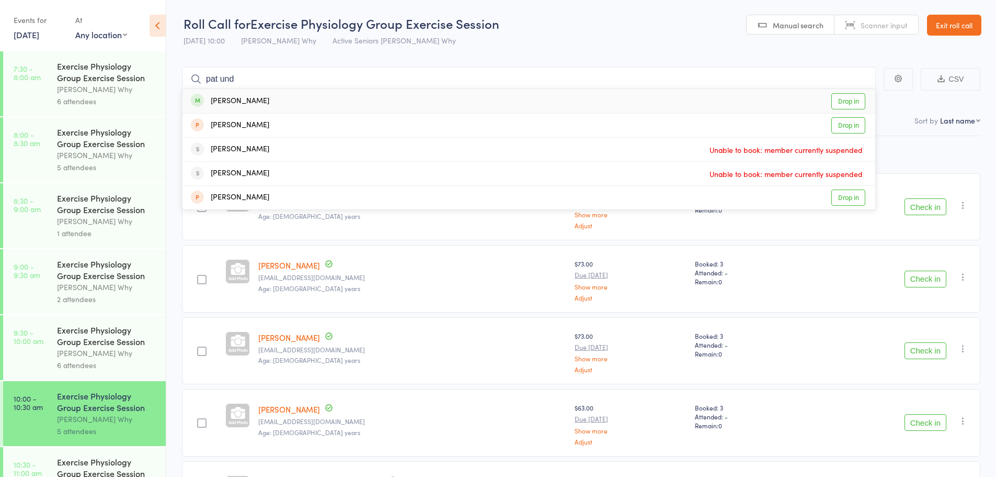
type input "pat und"
click at [852, 94] on link "Drop in" at bounding box center [849, 101] width 34 height 16
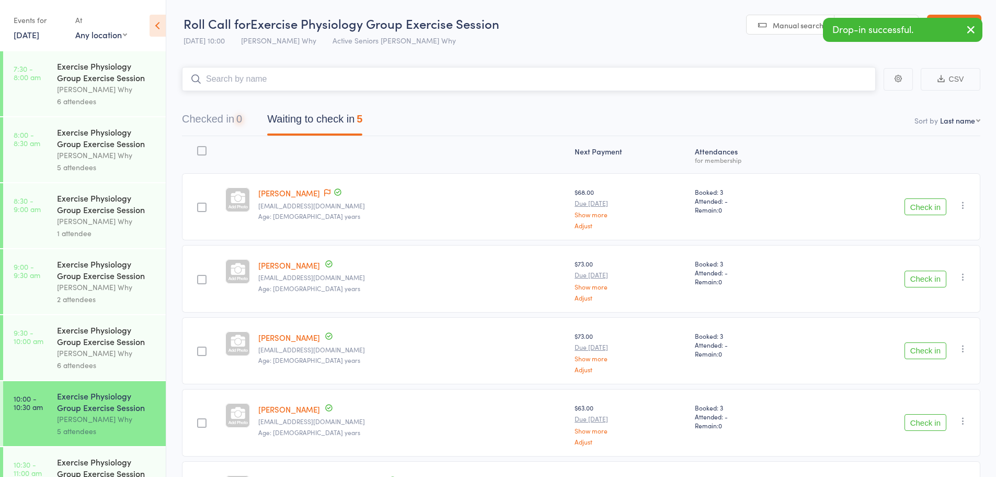
click at [208, 126] on button "Checked in 0" at bounding box center [212, 122] width 60 height 28
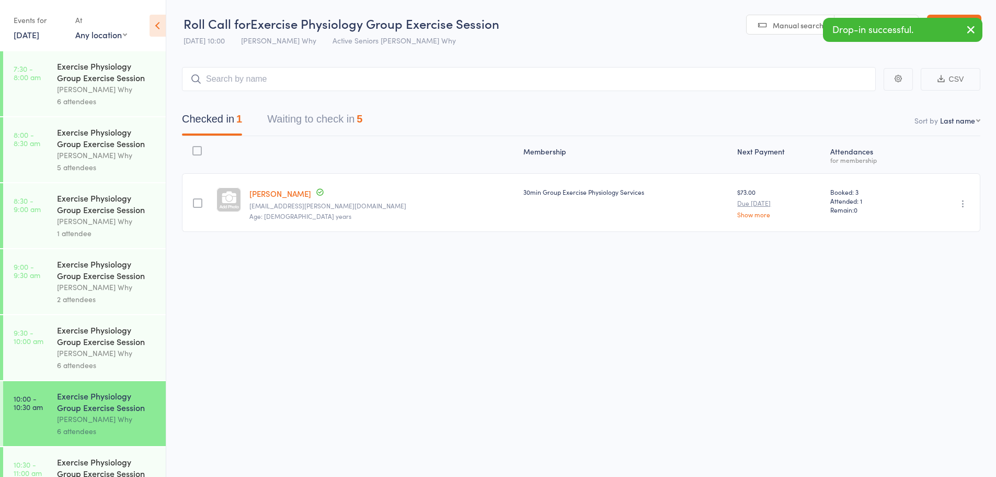
click at [269, 198] on link "Pat Underwood" at bounding box center [281, 193] width 62 height 11
click at [959, 203] on icon "button" at bounding box center [963, 203] width 10 height 10
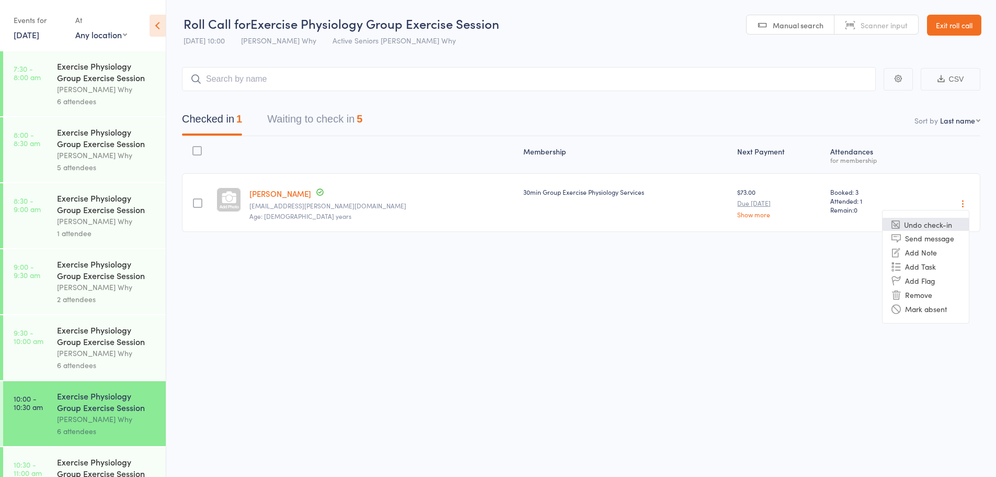
click at [922, 221] on li "Undo check-in" at bounding box center [926, 224] width 86 height 13
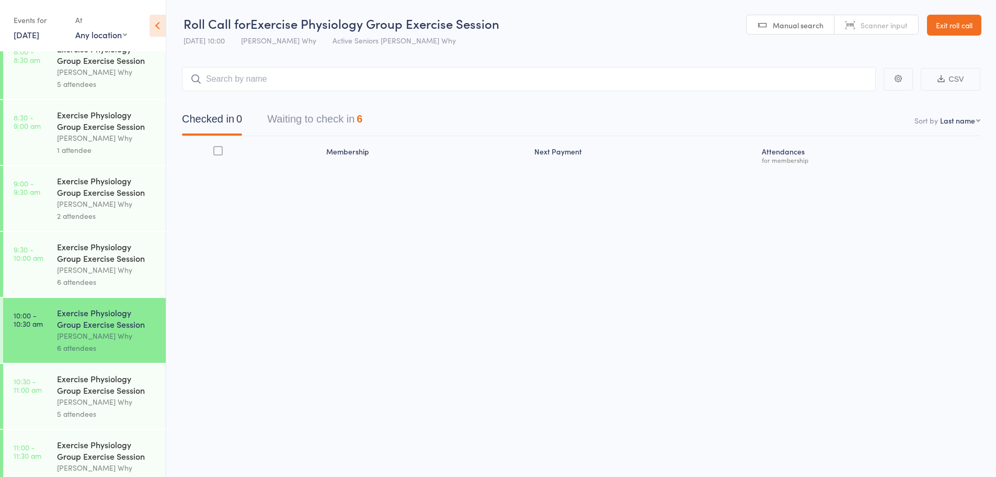
scroll to position [102, 0]
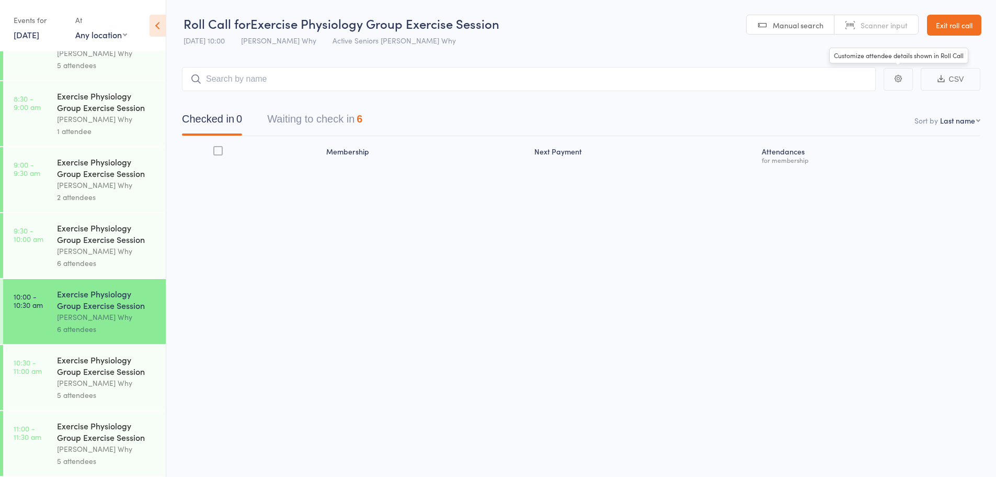
click at [970, 18] on link "Exit roll call" at bounding box center [954, 25] width 54 height 21
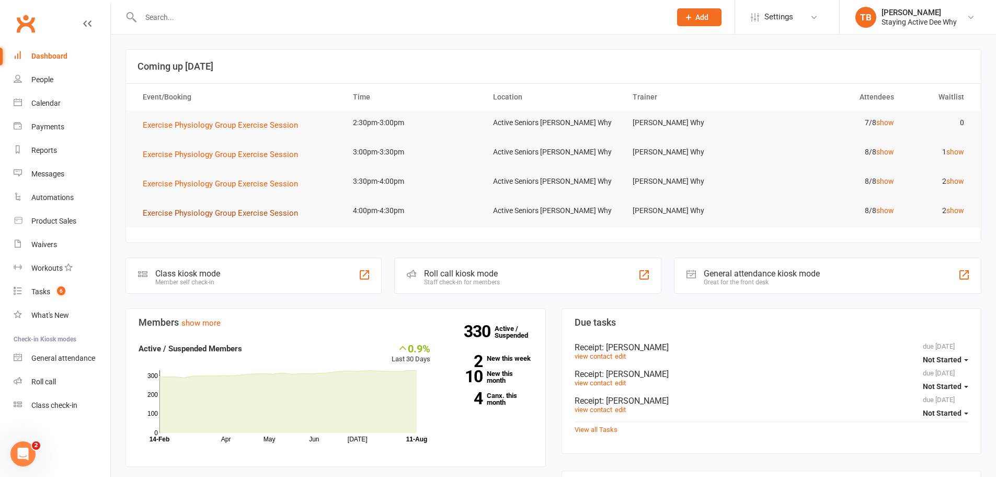
click at [247, 212] on span "Exercise Physiology Group Exercise Session" at bounding box center [220, 212] width 155 height 9
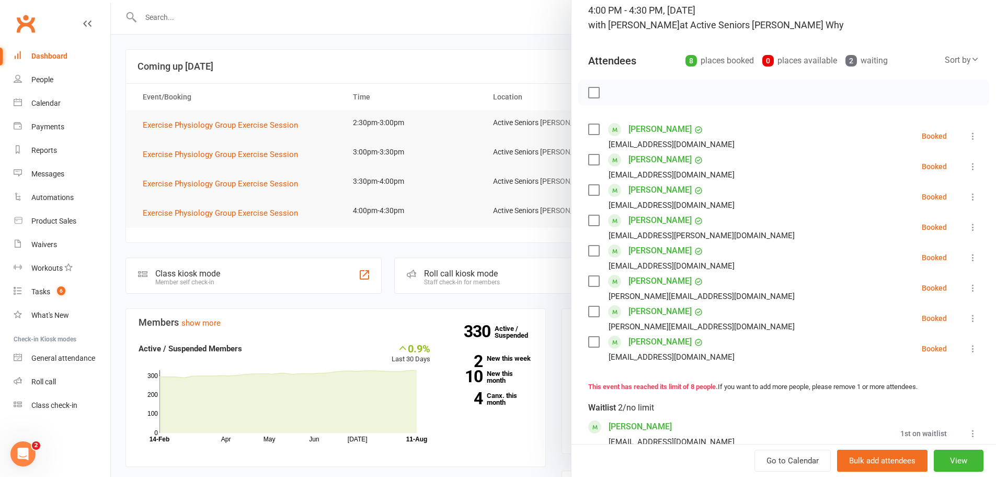
scroll to position [140, 0]
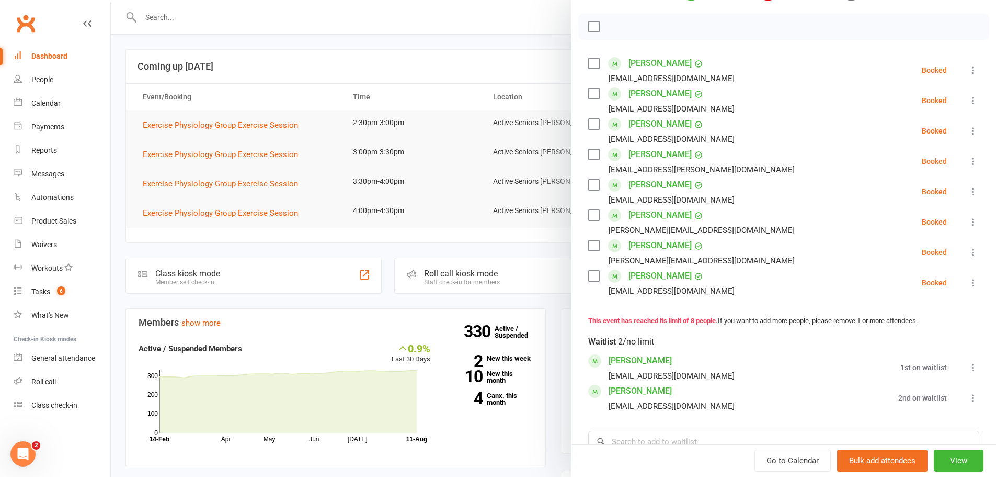
click at [639, 359] on link "Robert Hill" at bounding box center [640, 360] width 63 height 17
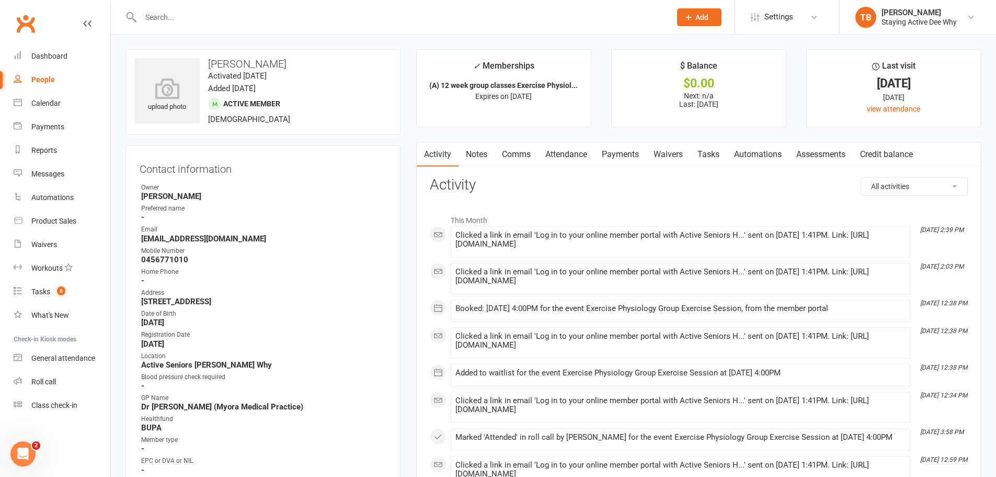
drag, startPoint x: 140, startPoint y: 303, endPoint x: 278, endPoint y: 304, distance: 137.6
click at [278, 304] on li "Address 9 Alexander Street Manly NSW 2095" at bounding box center [263, 297] width 247 height 18
copy strong "9 Alexander Street Manly NSW 2095"
click at [437, 344] on div "This Month Aug 11, 2:39 PM Clicked a link in email 'Log in to your online membe…" at bounding box center [699, 444] width 538 height 471
